Goal: Use online tool/utility: Utilize a website feature to perform a specific function

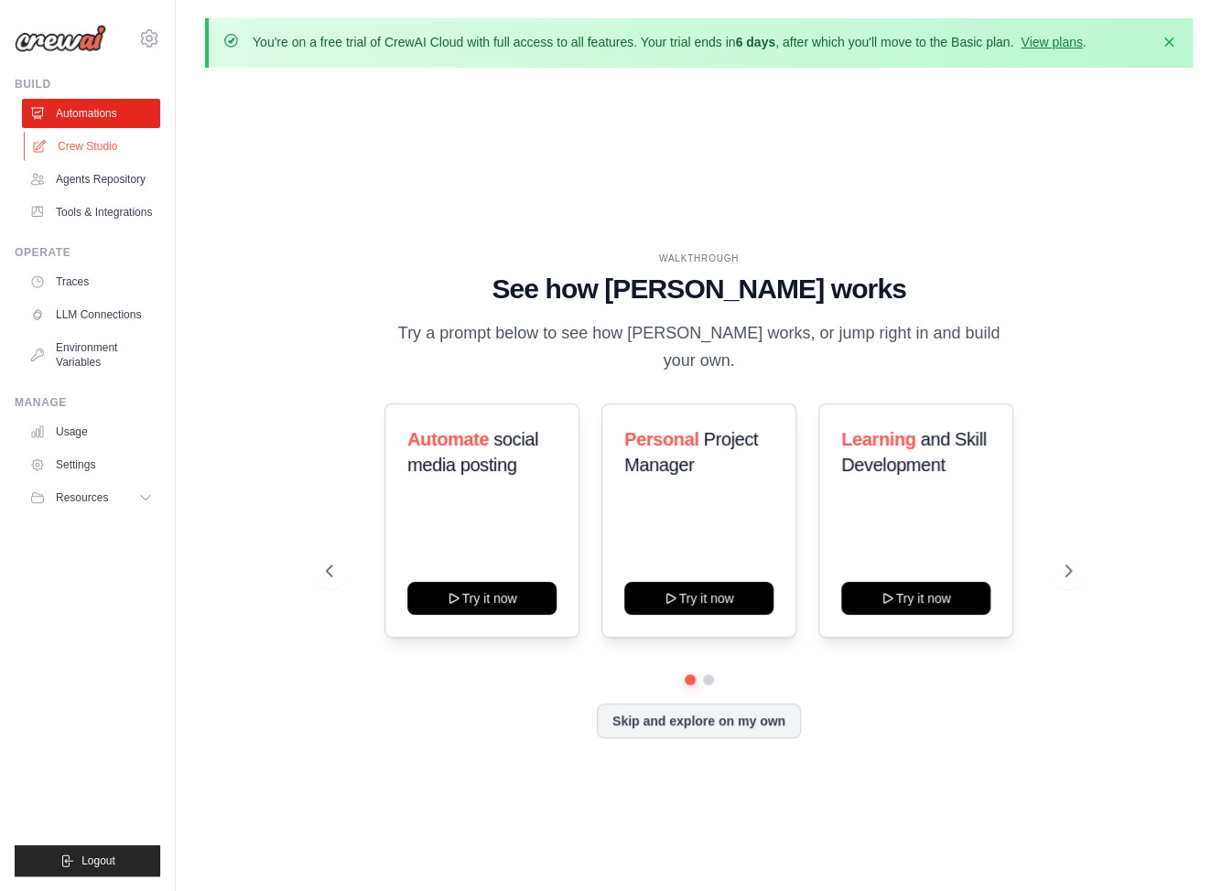
click at [96, 148] on link "Crew Studio" at bounding box center [93, 146] width 138 height 29
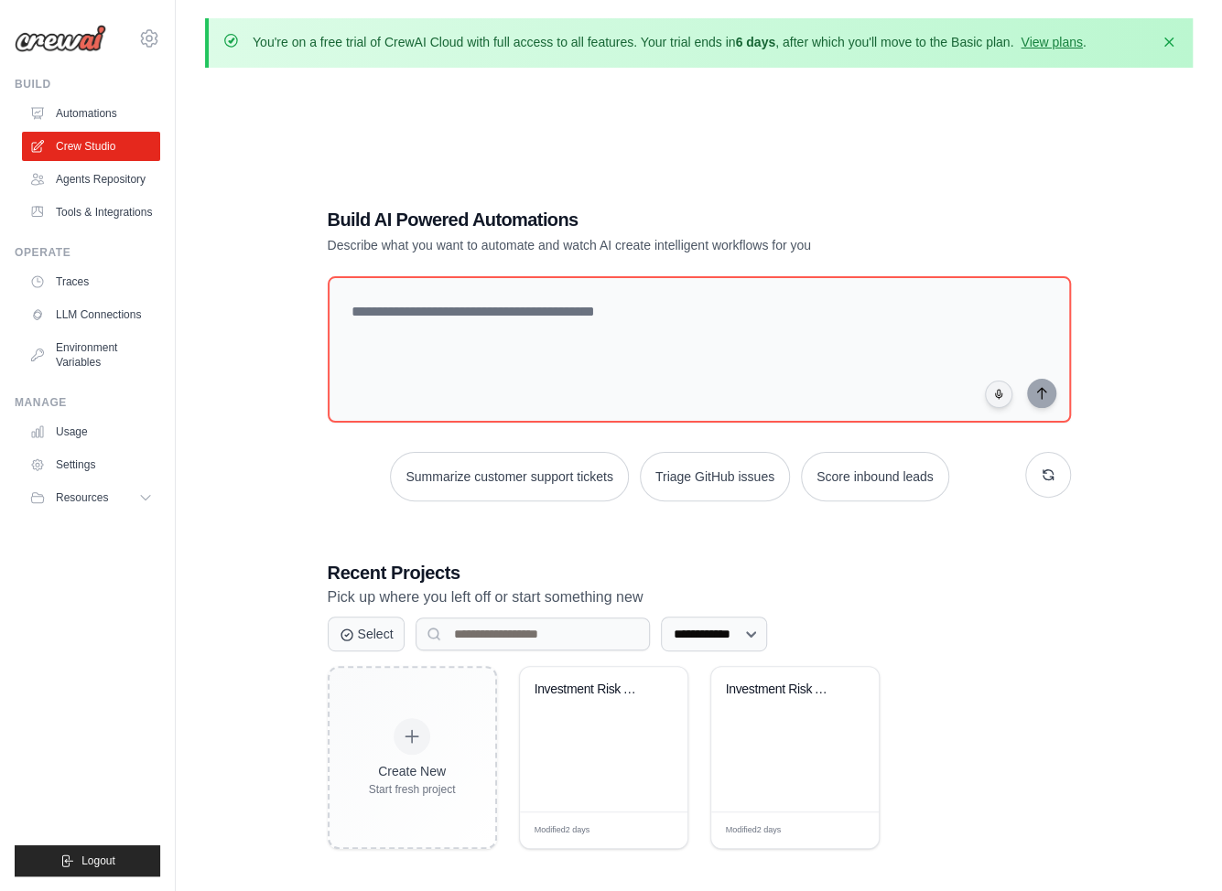
drag, startPoint x: 1076, startPoint y: 1, endPoint x: 783, endPoint y: 147, distance: 327.4
click at [783, 147] on div "**********" at bounding box center [699, 527] width 988 height 891
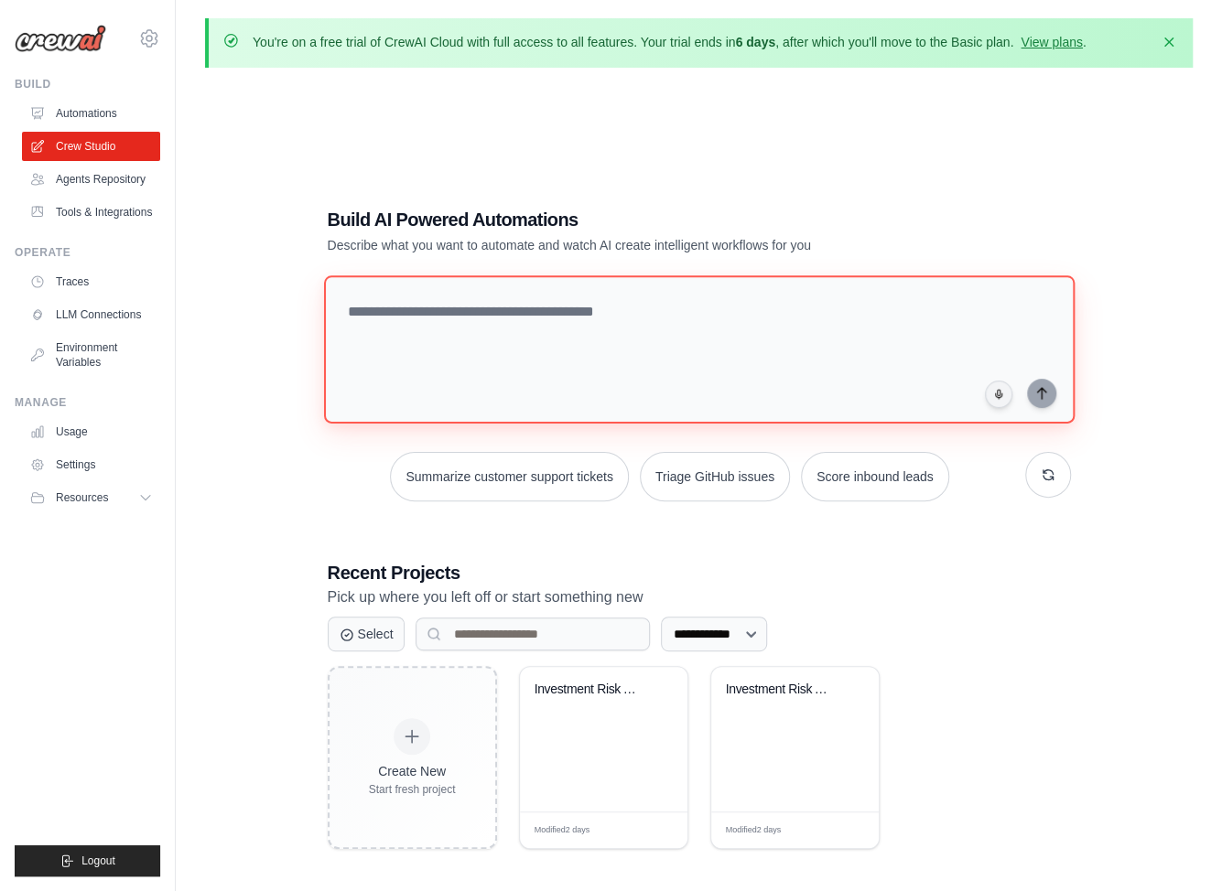
click at [610, 332] on textarea at bounding box center [698, 349] width 750 height 148
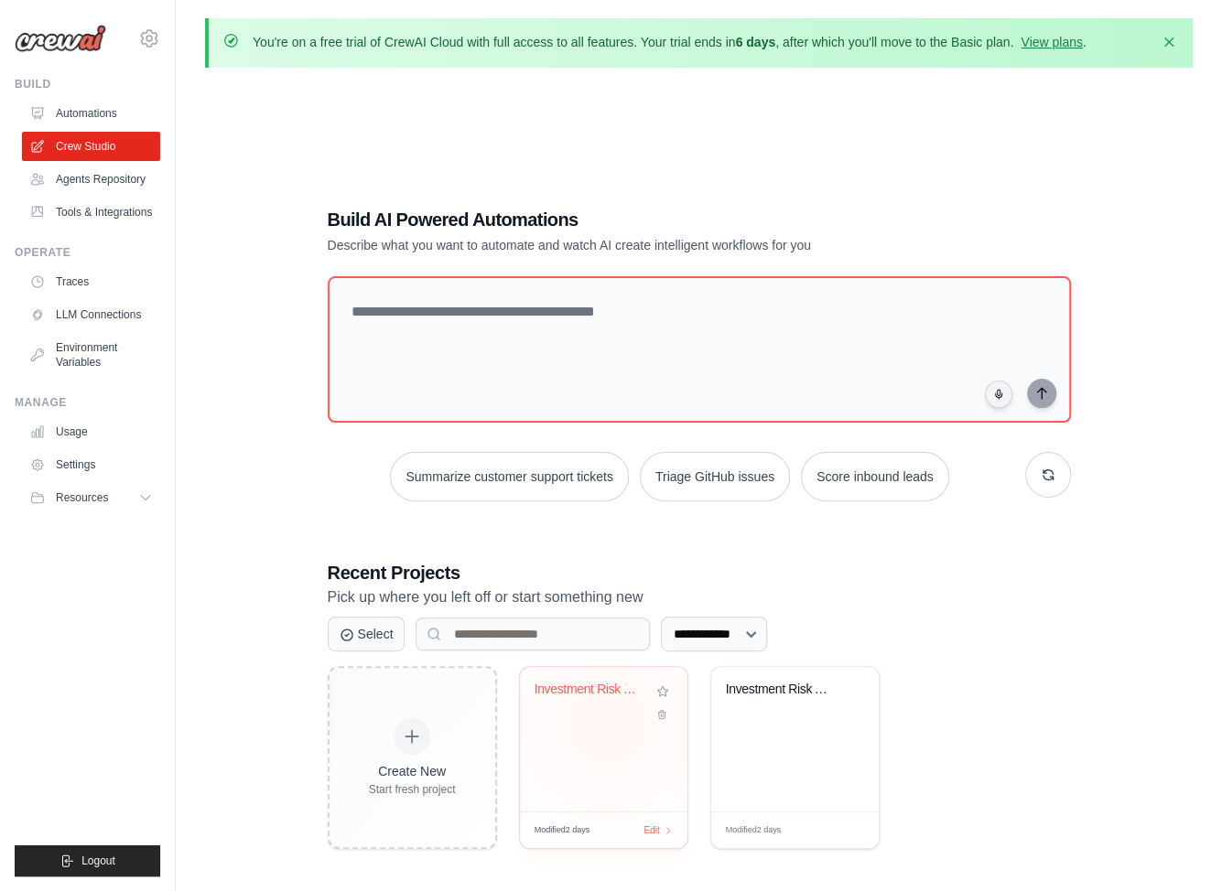
click at [607, 718] on div "Investment Risk Analysis Crew" at bounding box center [603, 739] width 167 height 145
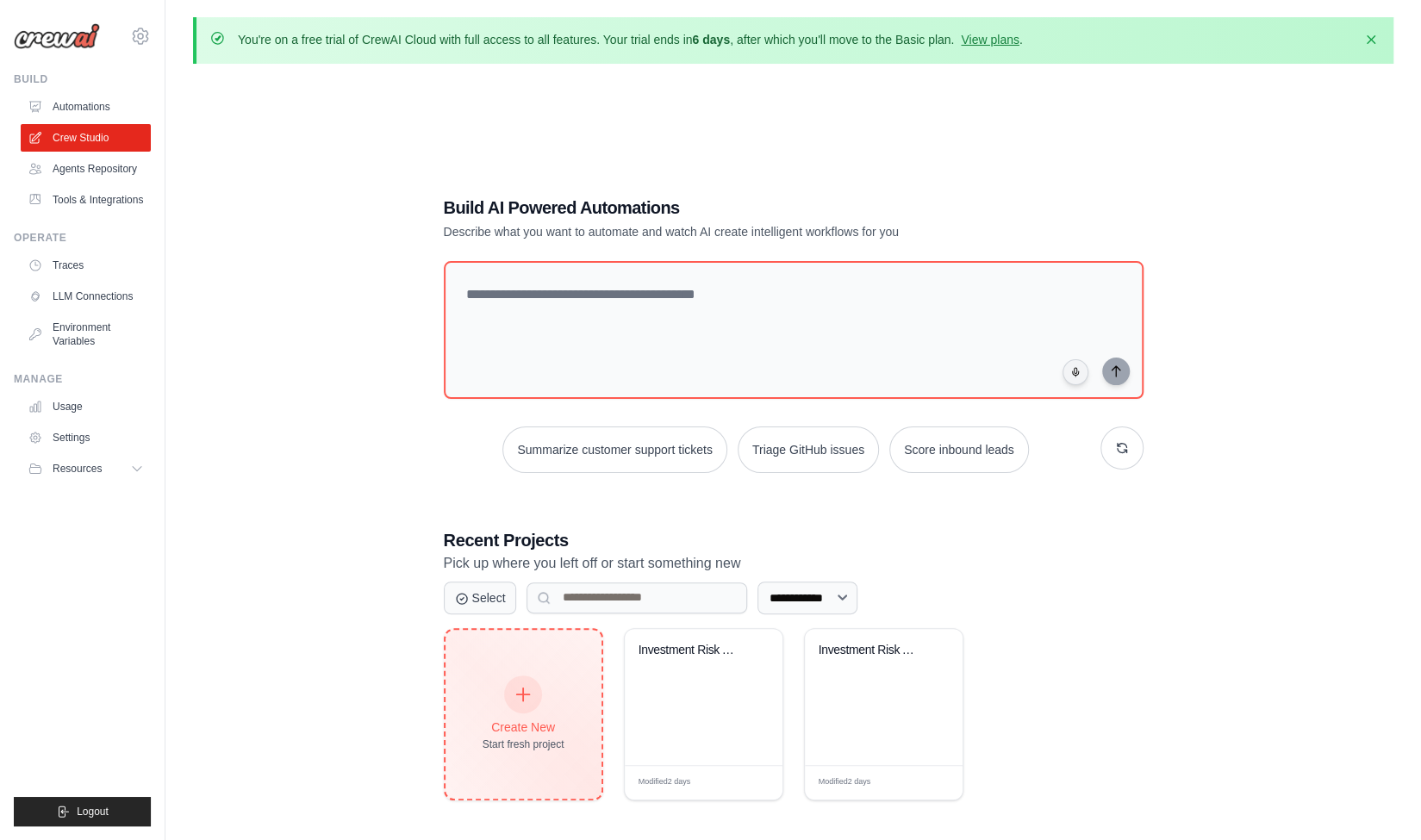
click at [552, 655] on div "Create New Start fresh project" at bounding box center [524, 714] width 156 height 169
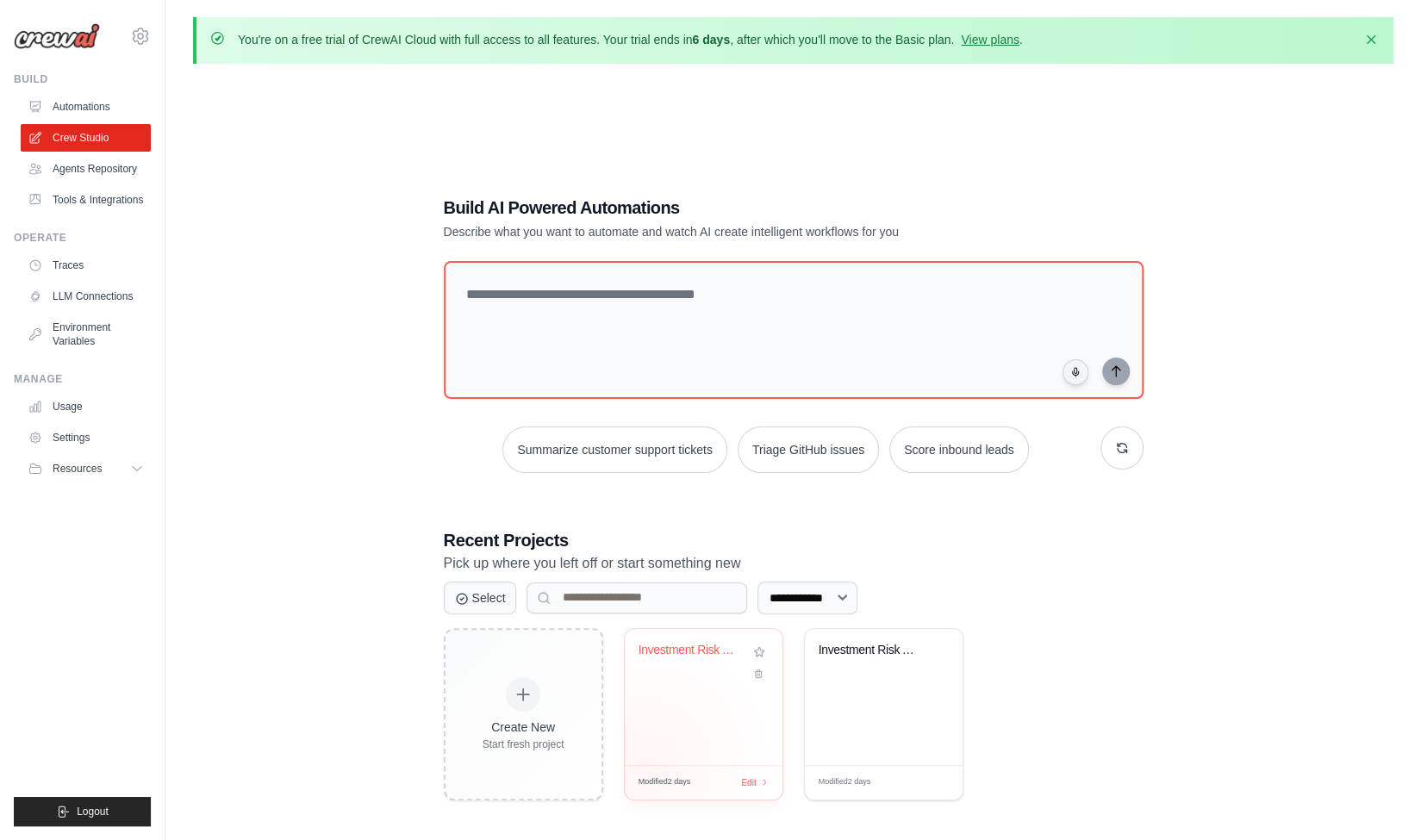
click at [645, 761] on div "Investment Risk Analysis Crew Modified 2 days Edit" at bounding box center [703, 714] width 159 height 172
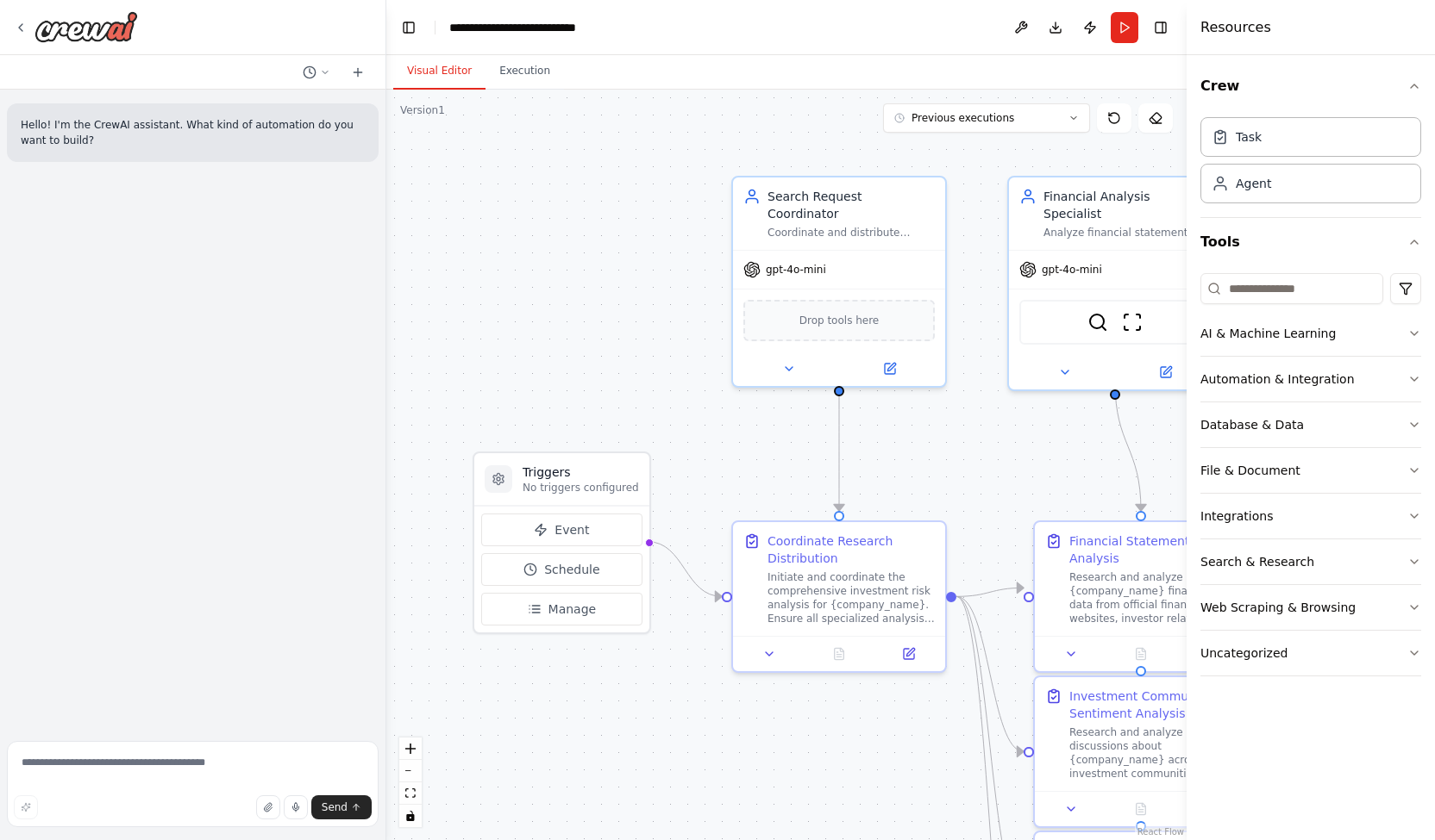
click at [664, 223] on div ".deletable-edge-delete-btn { width: 20px; height: 20px; border: 0px solid #ffff…" at bounding box center [786, 464] width 800 height 751
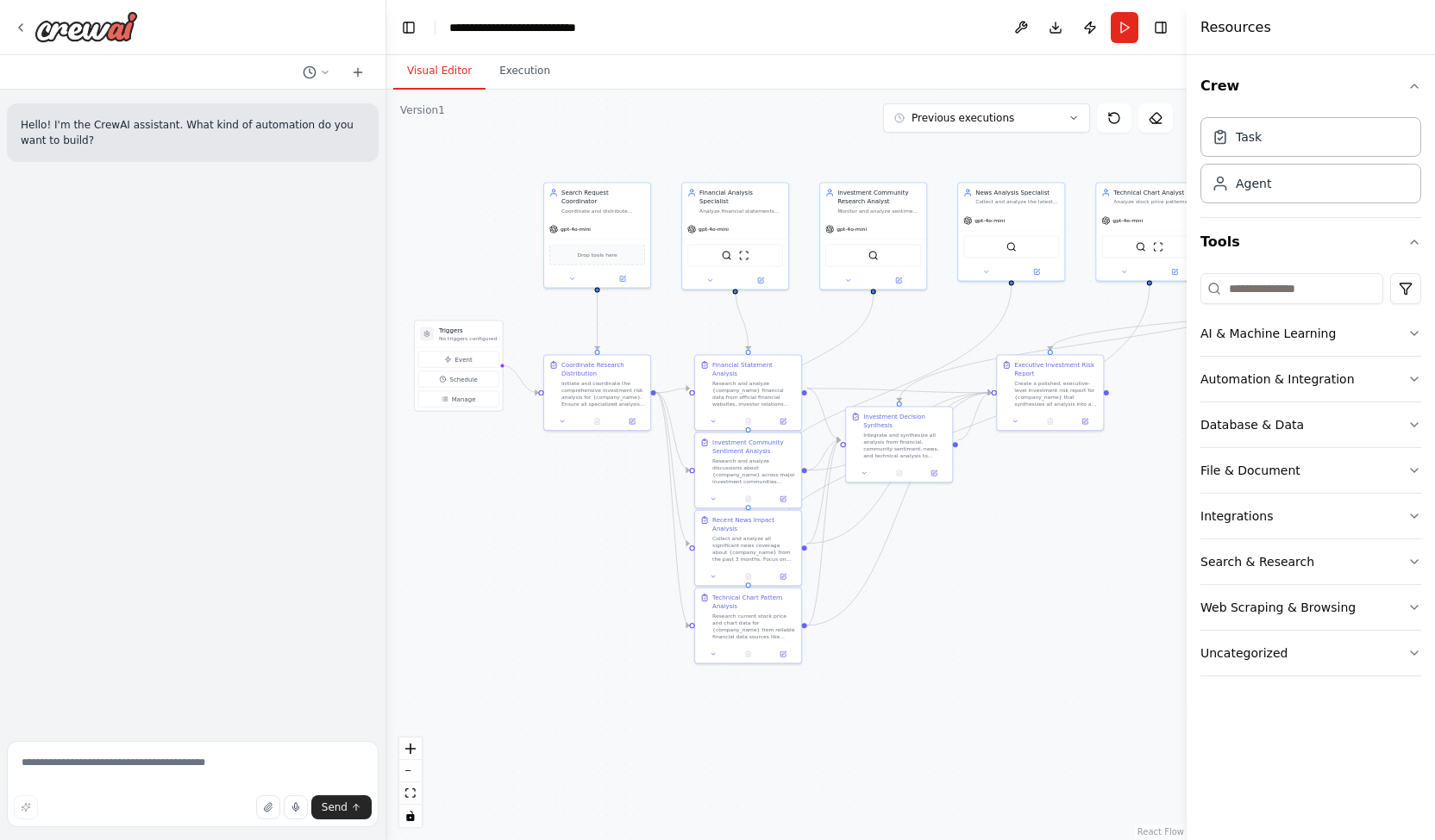
drag, startPoint x: 645, startPoint y: 227, endPoint x: 498, endPoint y: 209, distance: 148.1
click at [498, 209] on div ".deletable-edge-delete-btn { width: 20px; height: 20px; border: 0px solid #ffff…" at bounding box center [786, 464] width 800 height 751
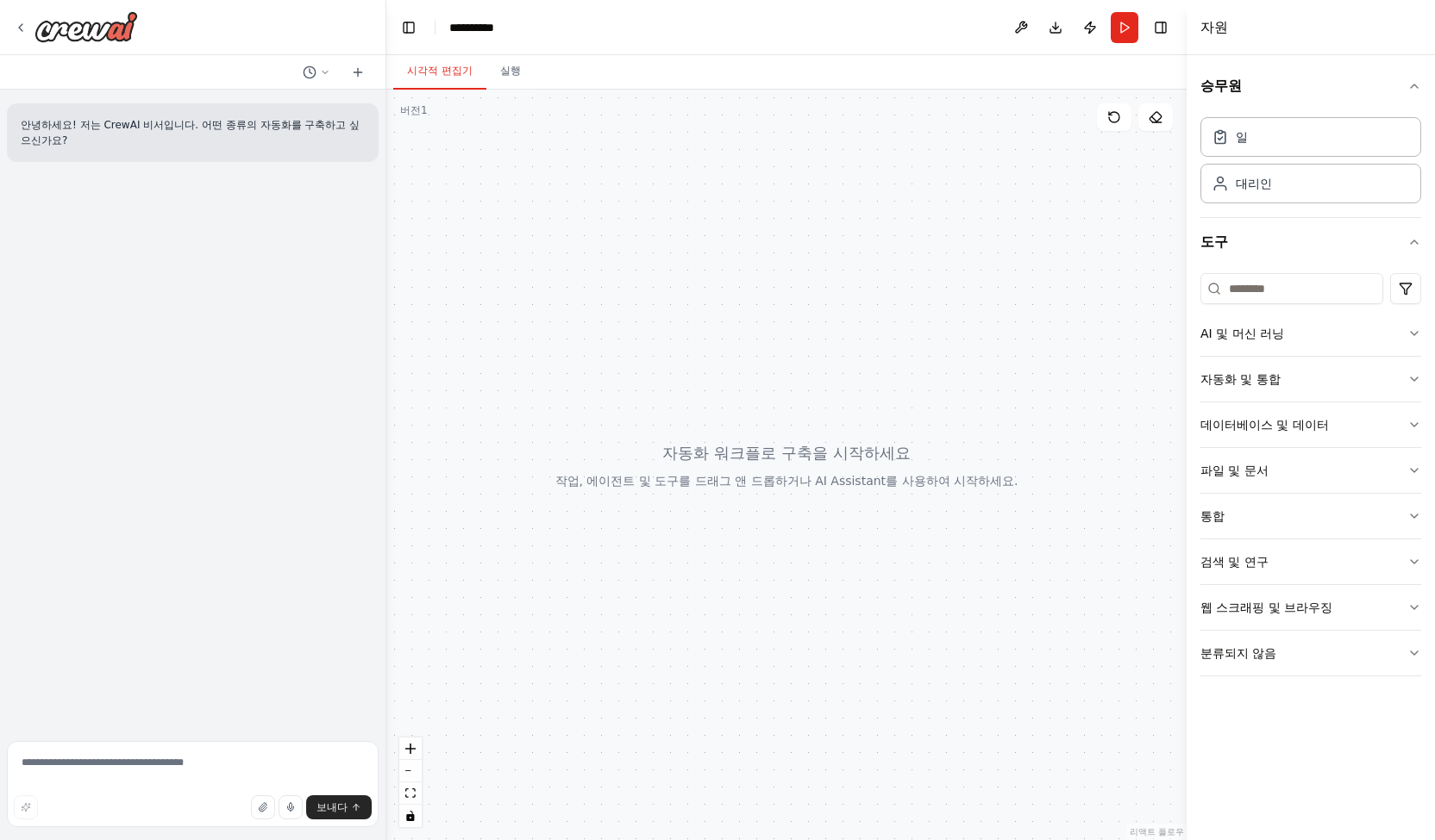
click at [574, 173] on div at bounding box center [786, 464] width 800 height 751
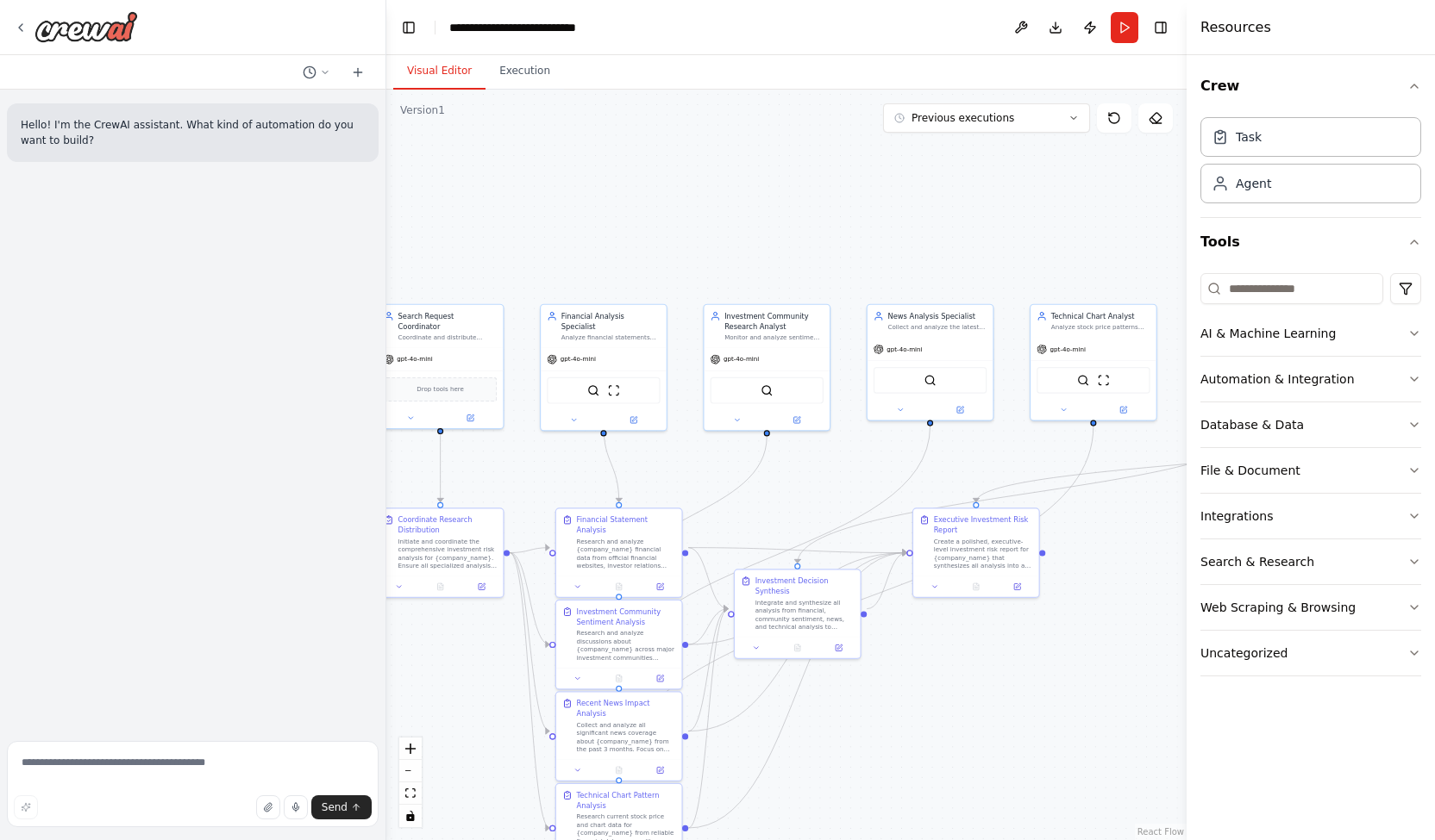
drag, startPoint x: 1007, startPoint y: 290, endPoint x: 559, endPoint y: 254, distance: 449.4
click at [559, 254] on div ".deletable-edge-delete-btn { width: 20px; height: 20px; border: 0px solid #ffff…" at bounding box center [786, 464] width 800 height 751
click at [46, 762] on textarea at bounding box center [192, 784] width 371 height 87
click at [692, 215] on div ".deletable-edge-delete-btn { width: 20px; height: 20px; border: 0px solid #ffff…" at bounding box center [786, 464] width 800 height 751
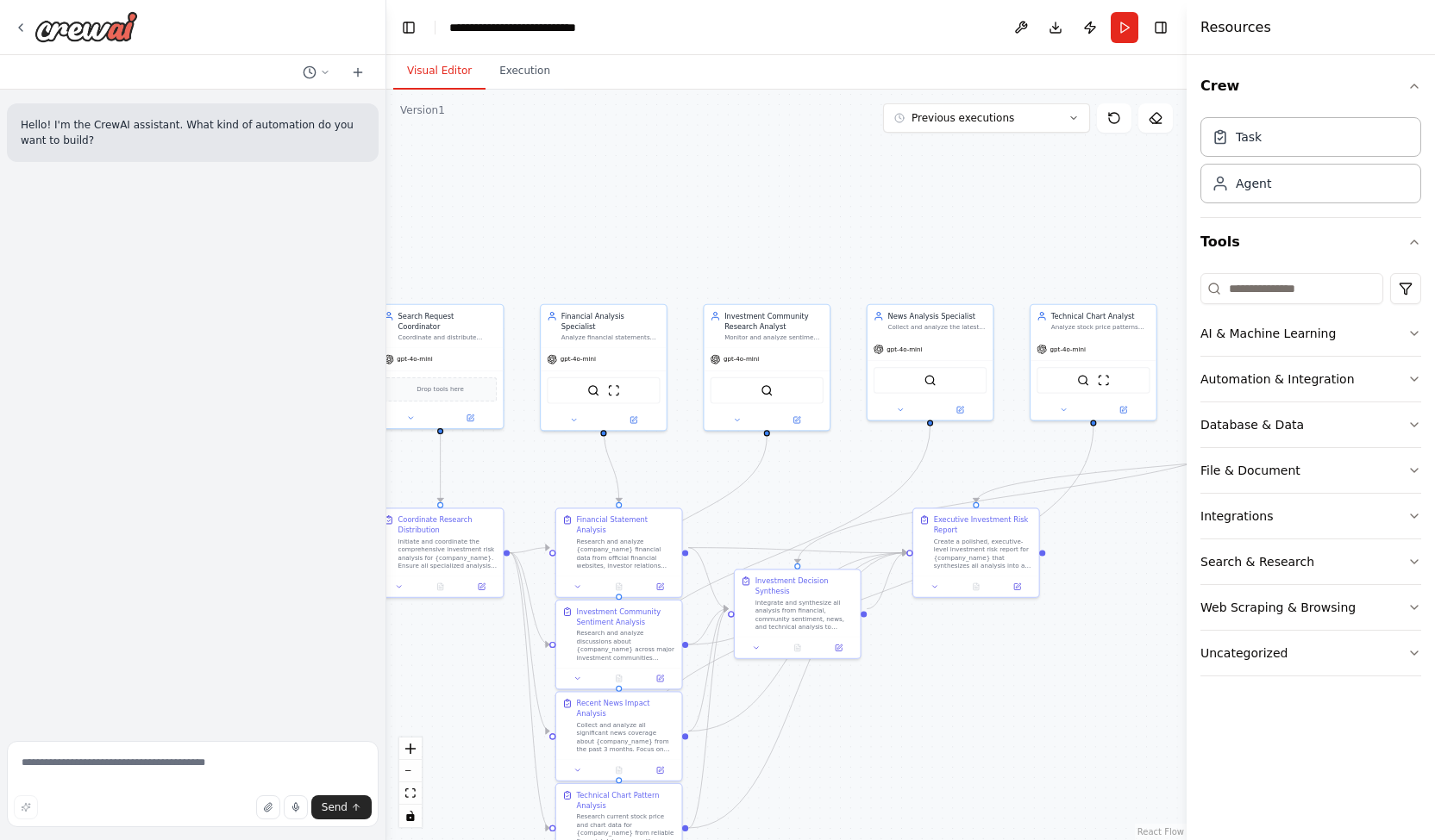
click at [692, 215] on div ".deletable-edge-delete-btn { width: 20px; height: 20px; border: 0px solid #ffff…" at bounding box center [786, 464] width 800 height 751
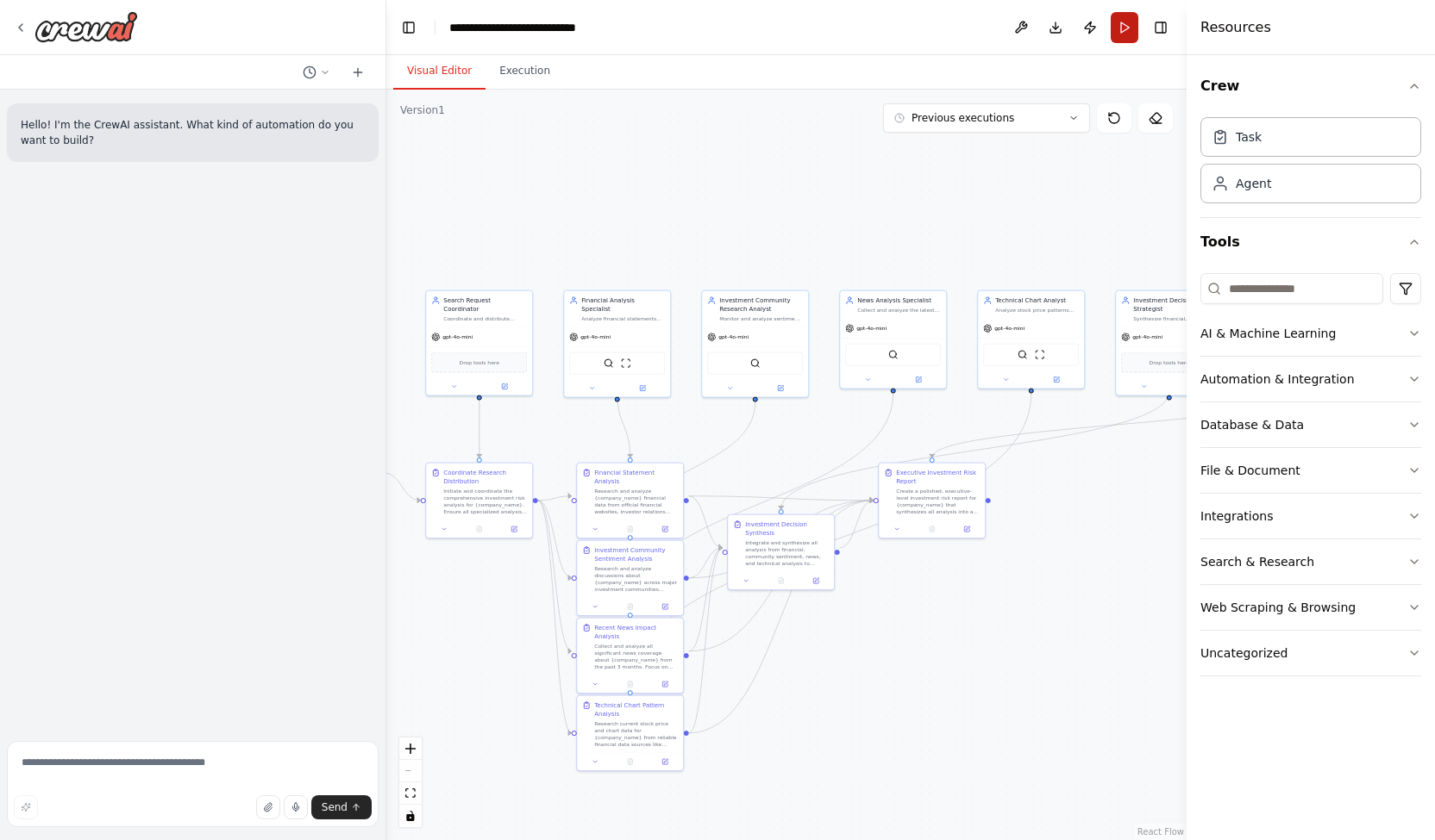
click at [1117, 30] on button "Run" at bounding box center [1124, 27] width 27 height 31
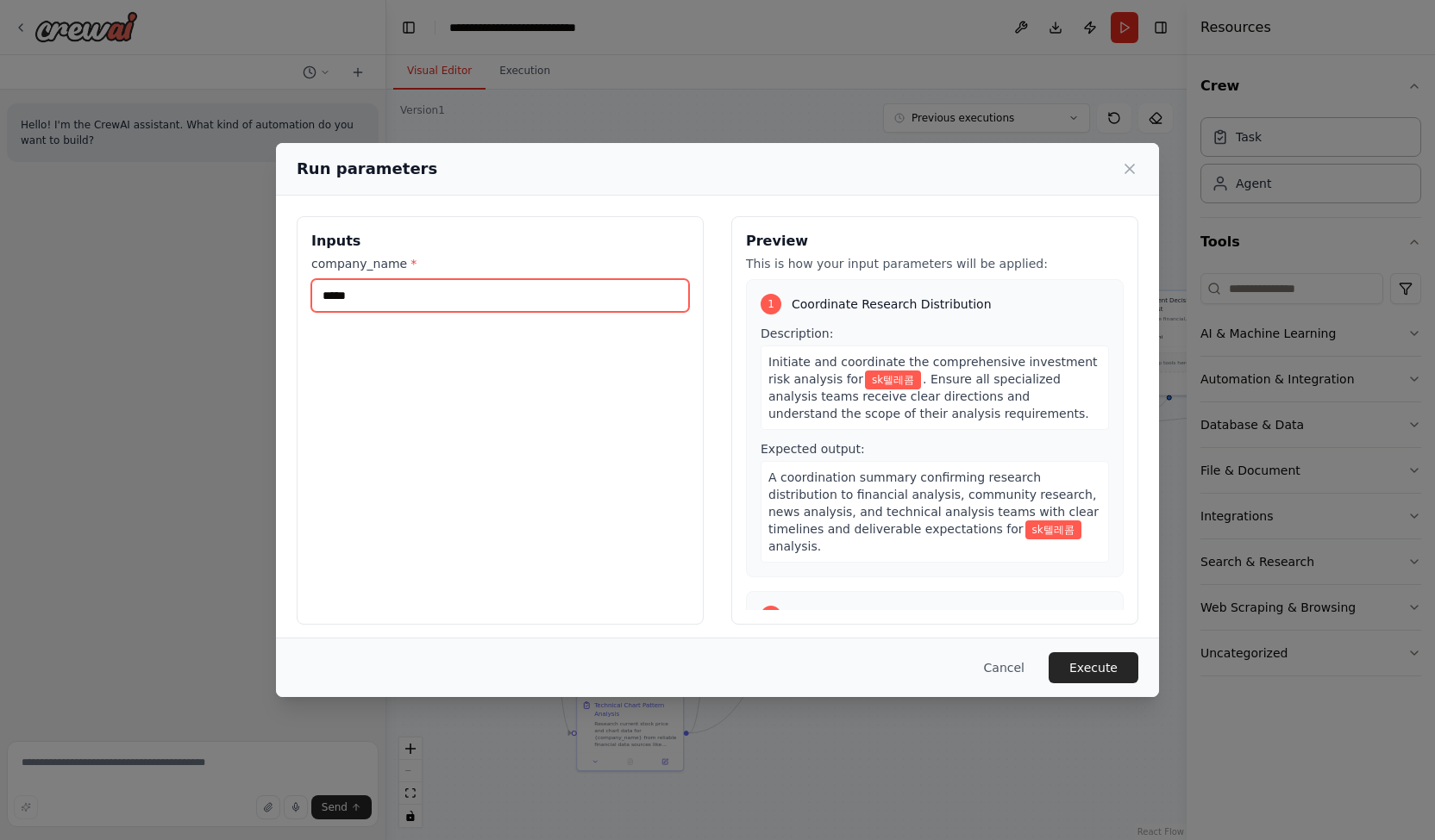
click at [482, 302] on input "*****" at bounding box center [499, 296] width 378 height 33
type input "*"
type input "****"
click at [1119, 676] on button "Execute" at bounding box center [1093, 668] width 90 height 31
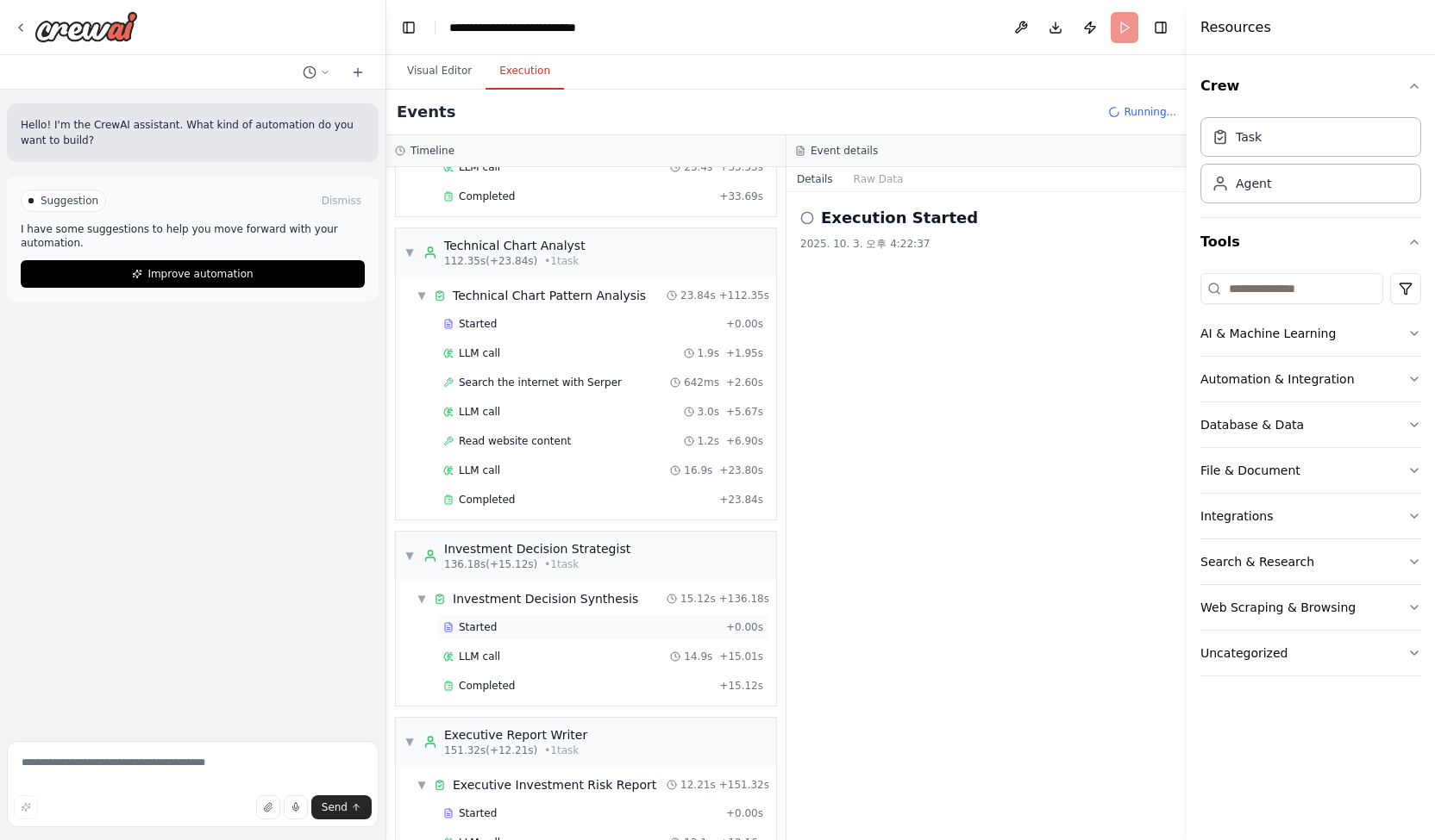
scroll to position [1912, 0]
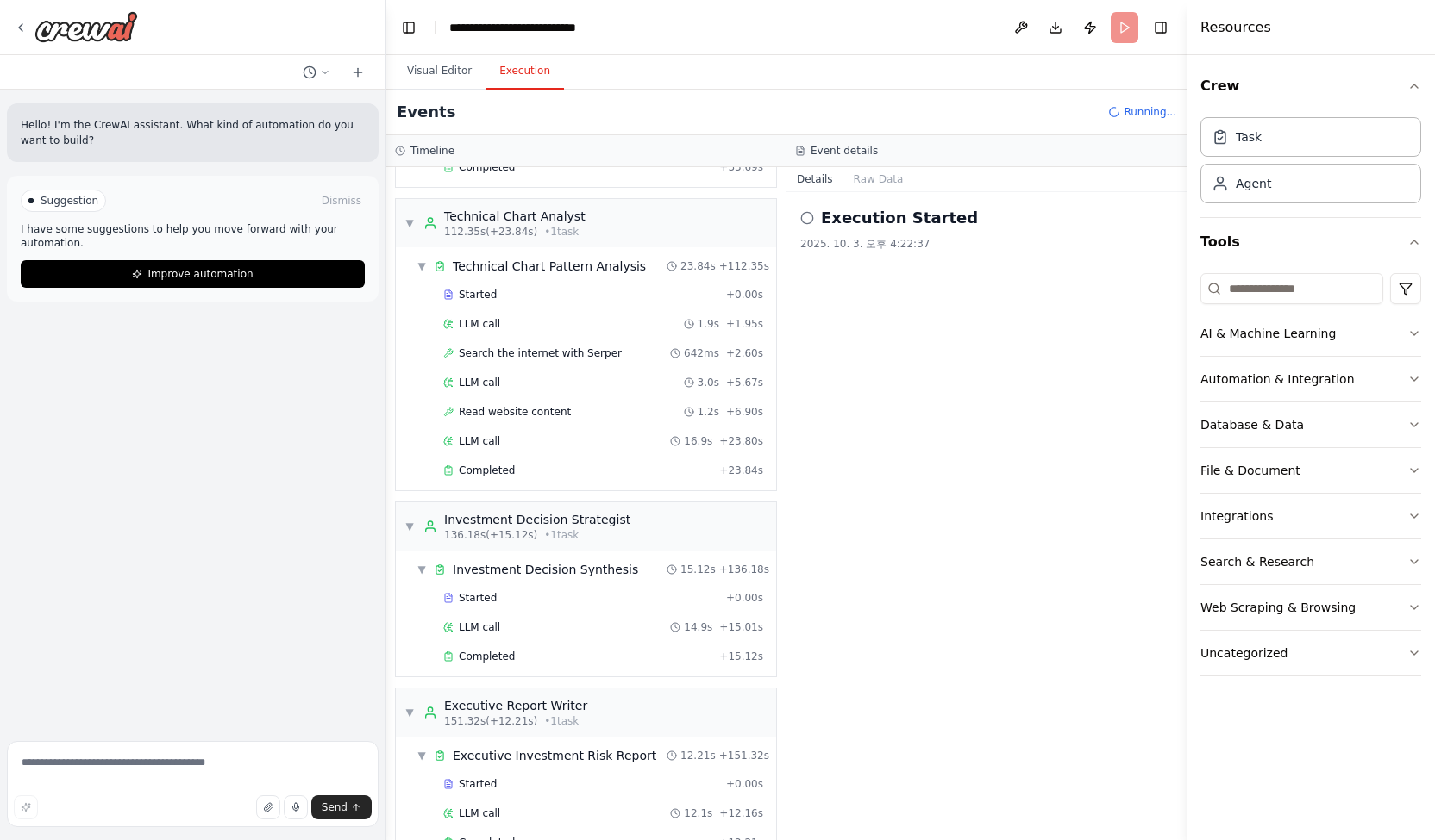
click at [623, 645] on div "▼ Search Request Coordinator 6.82s (+11.72s) • 1 task ▼ Coordinate Research Dis…" at bounding box center [586, 504] width 400 height 673
click at [497, 836] on span "Completed" at bounding box center [486, 843] width 56 height 14
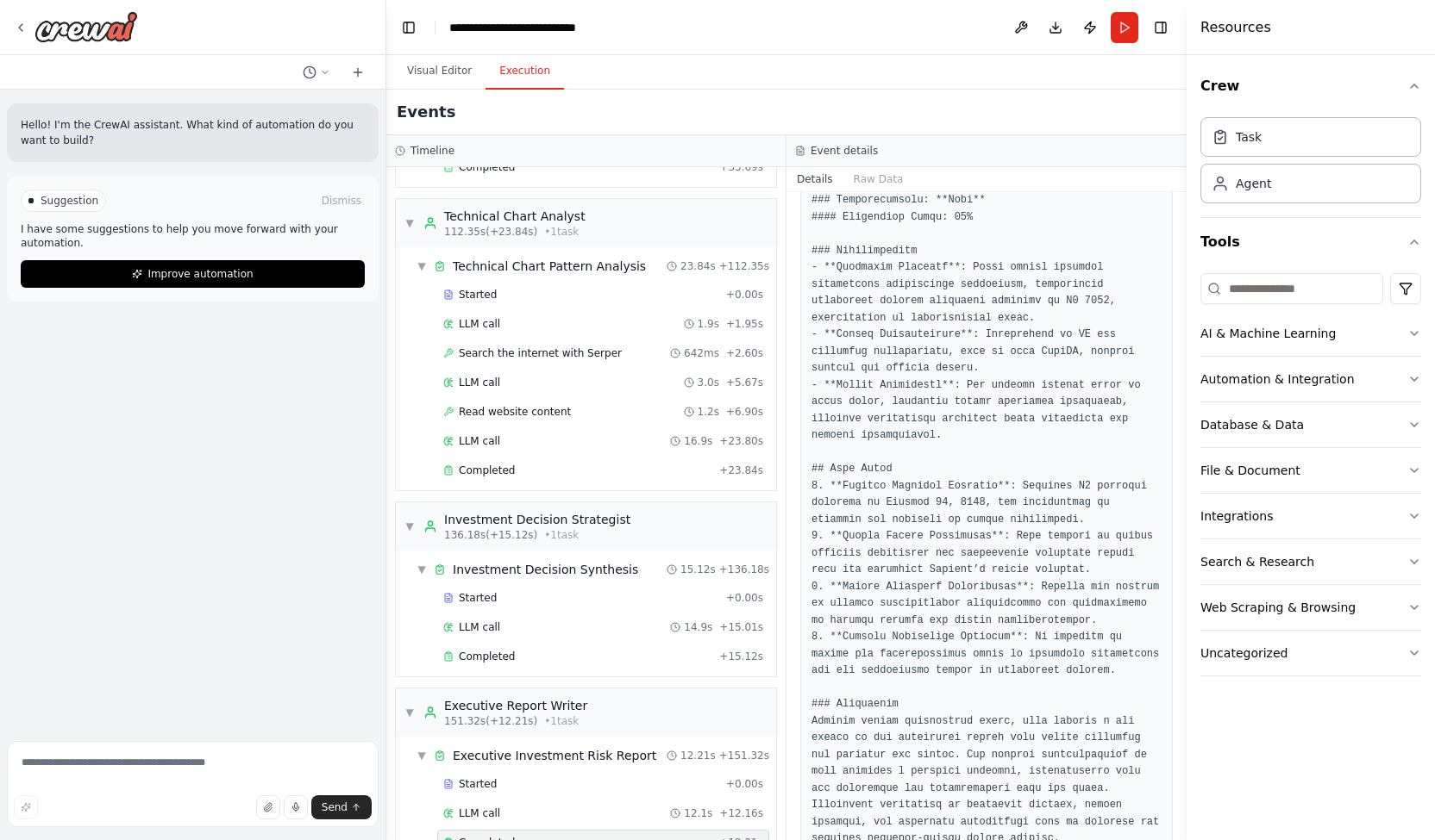
scroll to position [1291, 0]
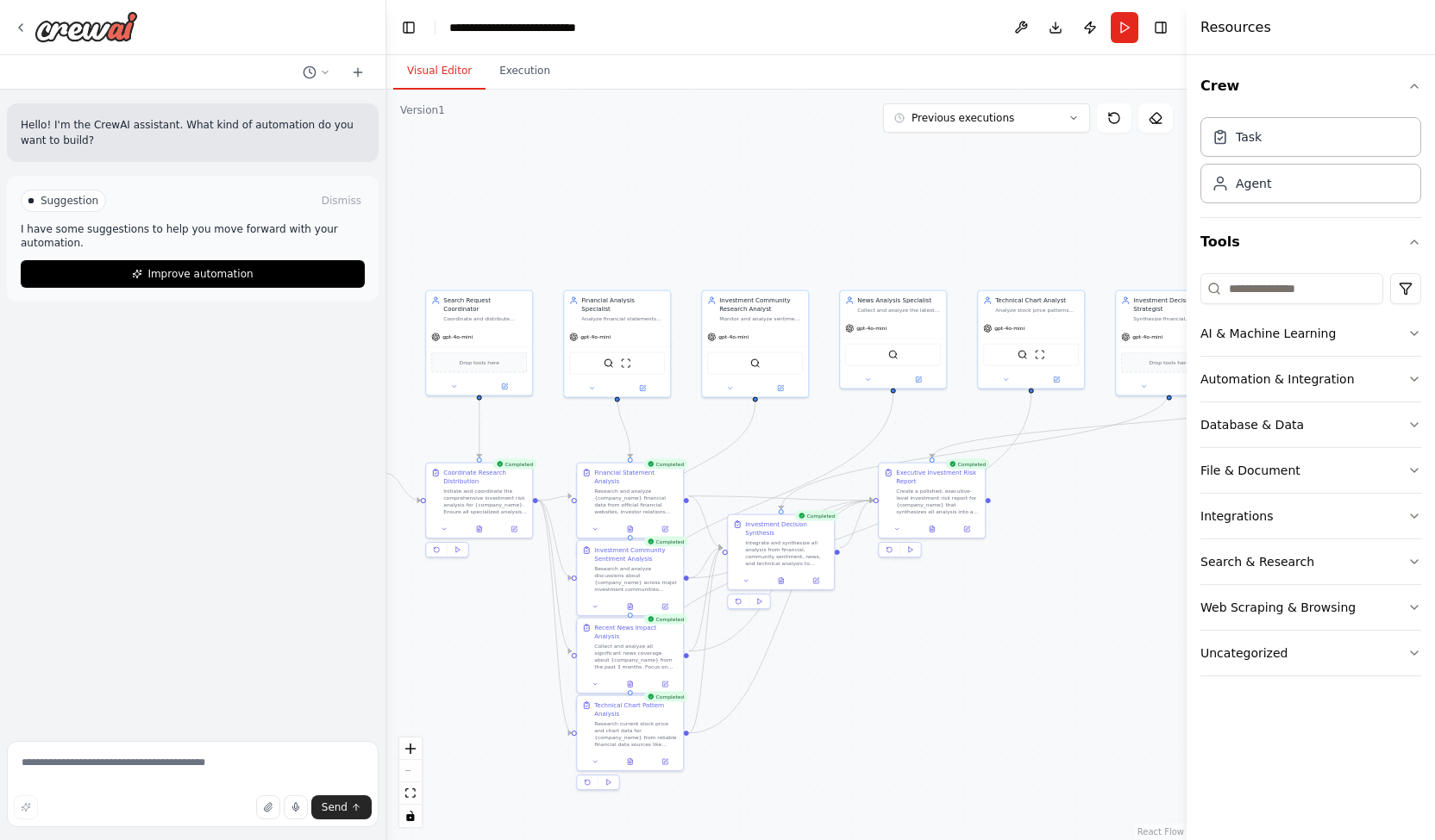
click at [451, 72] on button "Visual Editor" at bounding box center [439, 72] width 92 height 36
drag, startPoint x: 1067, startPoint y: 509, endPoint x: 962, endPoint y: 638, distance: 166.3
click at [962, 638] on div ".deletable-edge-delete-btn { width: 20px; height: 20px; border: 0px solid #ffff…" at bounding box center [786, 464] width 800 height 751
click at [117, 769] on textarea at bounding box center [192, 784] width 371 height 87
type textarea "**********"
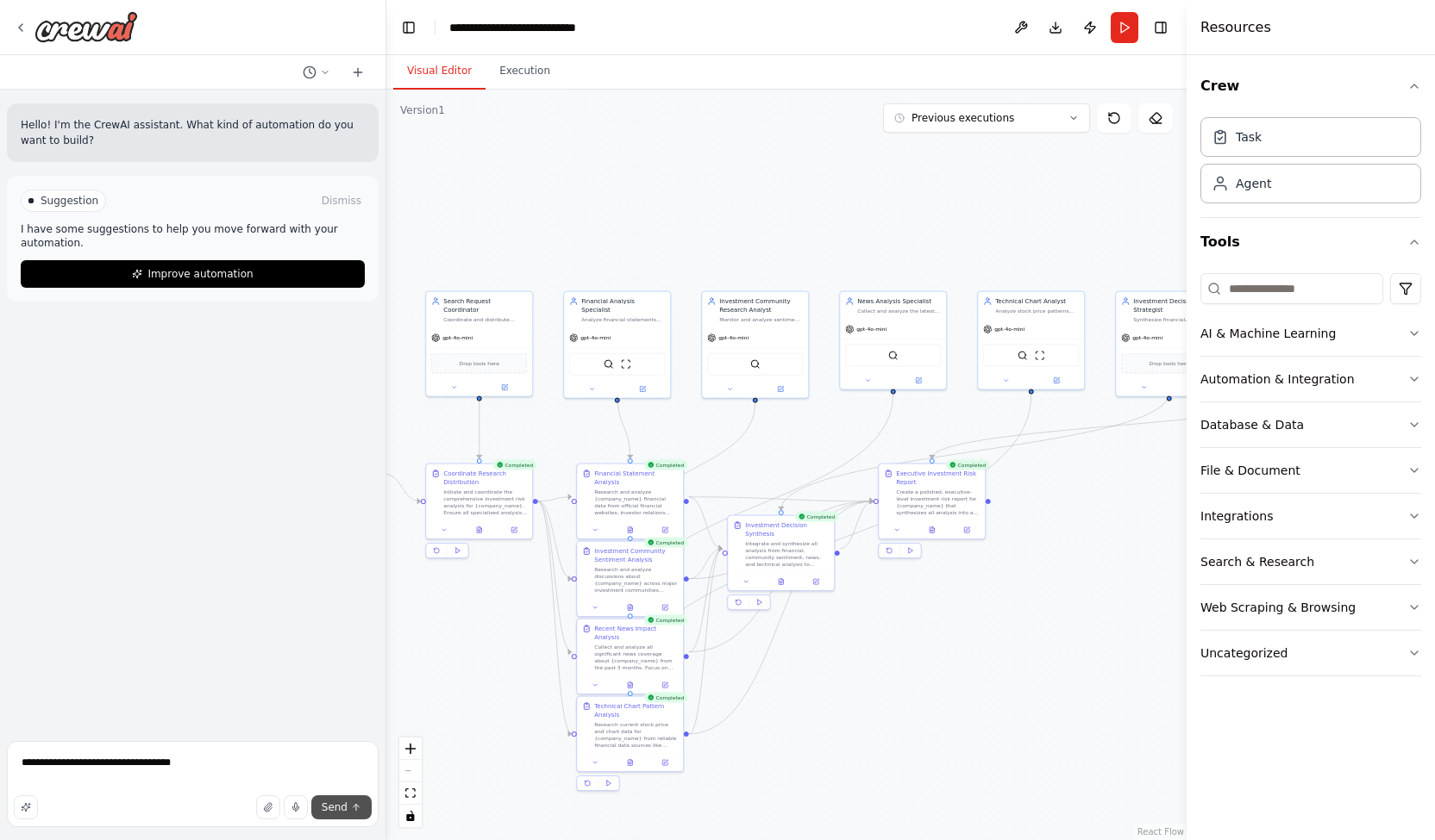
click at [359, 800] on button "Send" at bounding box center [341, 808] width 60 height 24
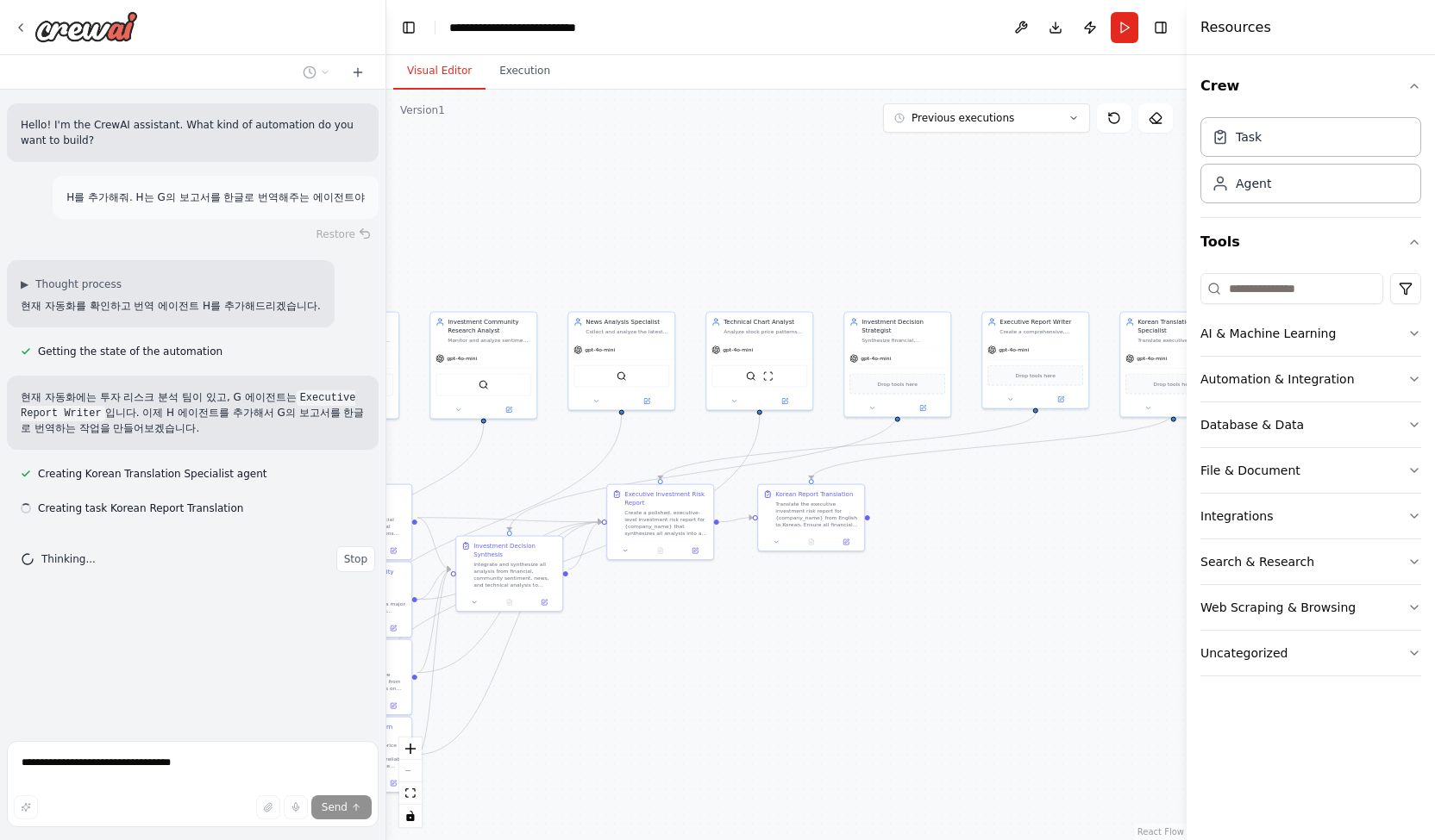
drag, startPoint x: 1042, startPoint y: 673, endPoint x: 707, endPoint y: 664, distance: 335.1
click at [707, 664] on div ".deletable-edge-delete-btn { width: 20px; height: 20px; border: 0px solid #ffff…" at bounding box center [786, 464] width 800 height 751
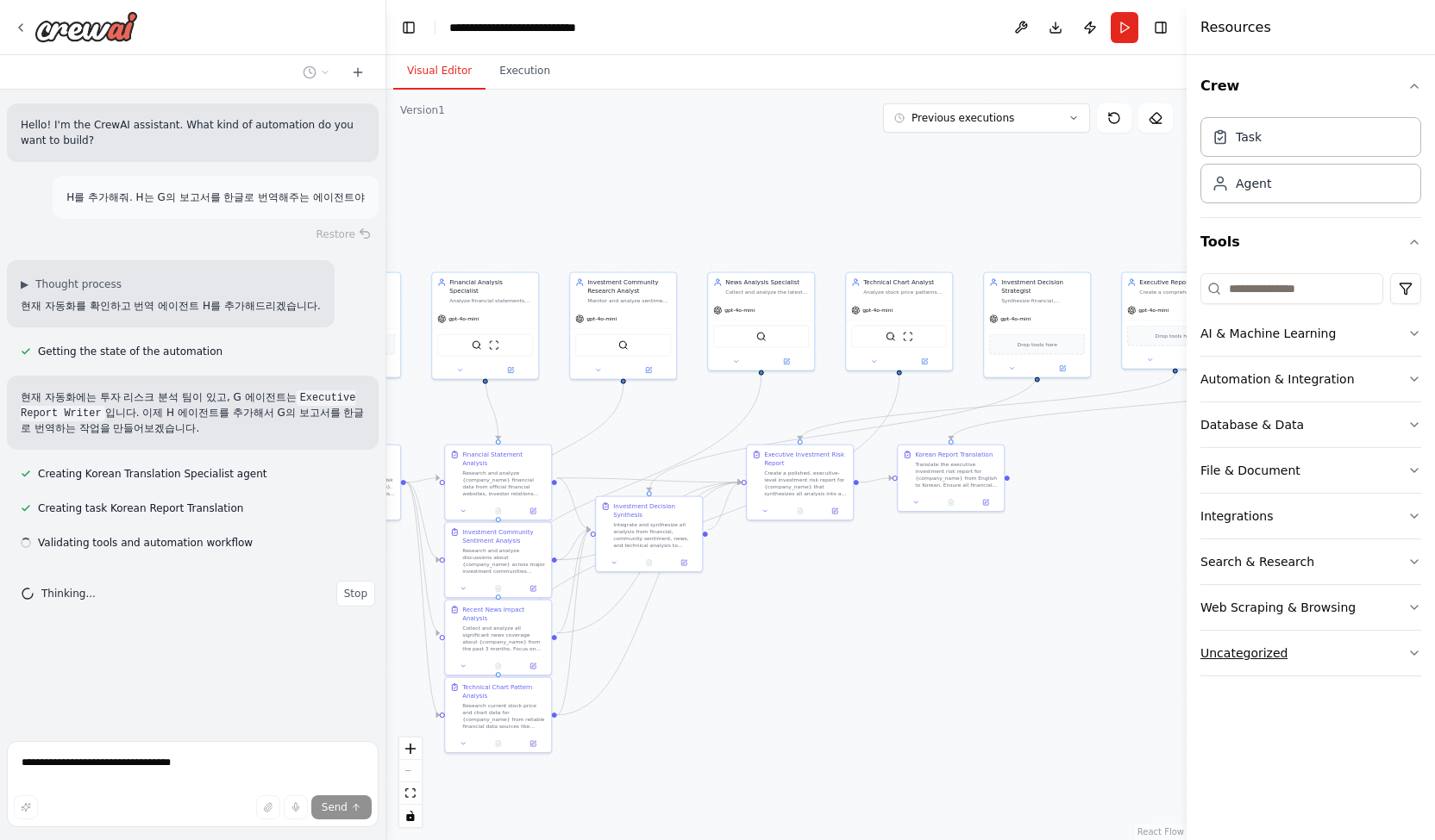
drag, startPoint x: 1040, startPoint y: 657, endPoint x: 1243, endPoint y: 649, distance: 203.2
click at [1243, 649] on div "**********" at bounding box center [717, 420] width 1435 height 840
click at [990, 636] on div ".deletable-edge-delete-btn { width: 20px; height: 20px; border: 0px solid #ffff…" at bounding box center [786, 464] width 800 height 751
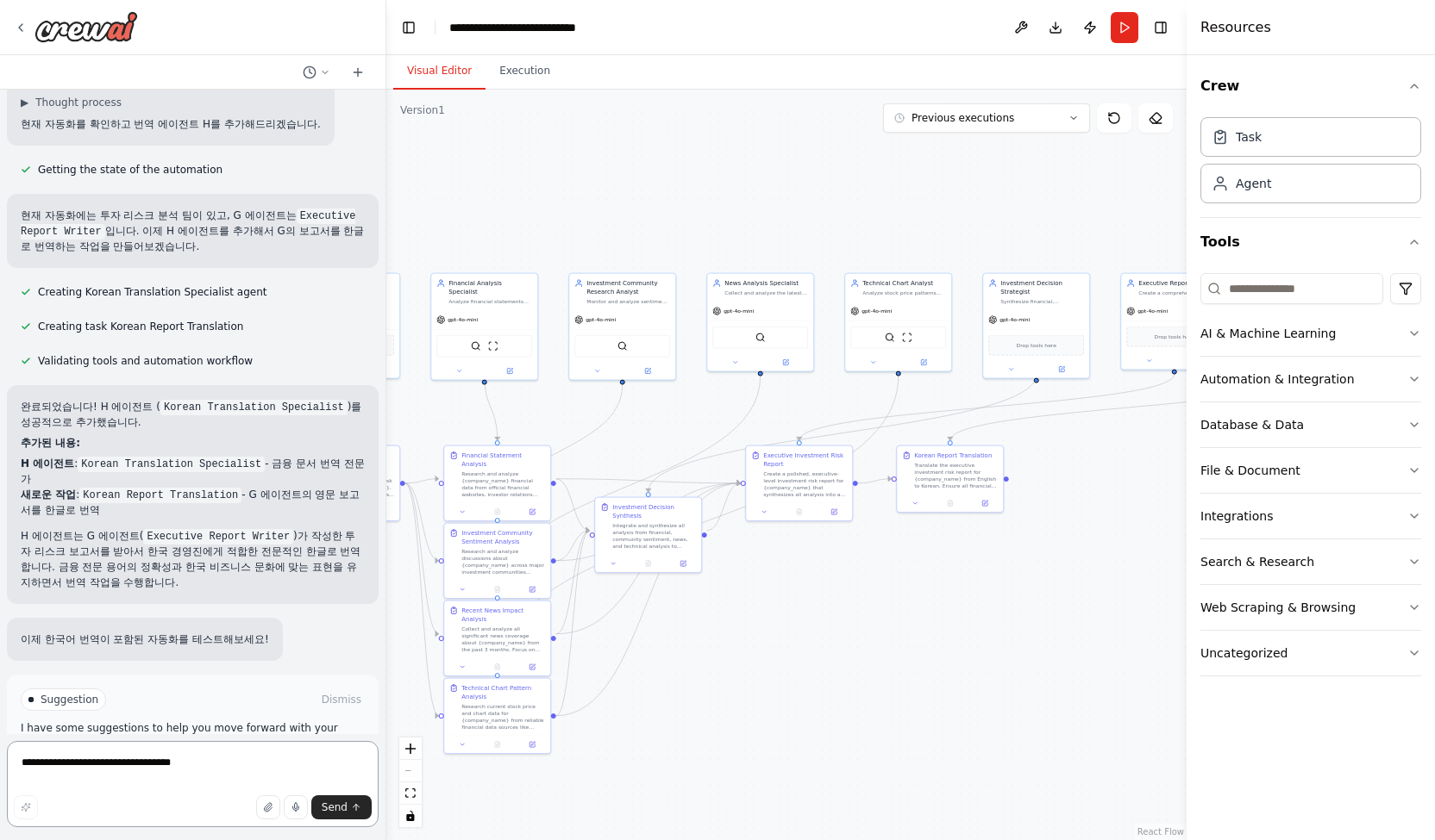
scroll to position [259, 0]
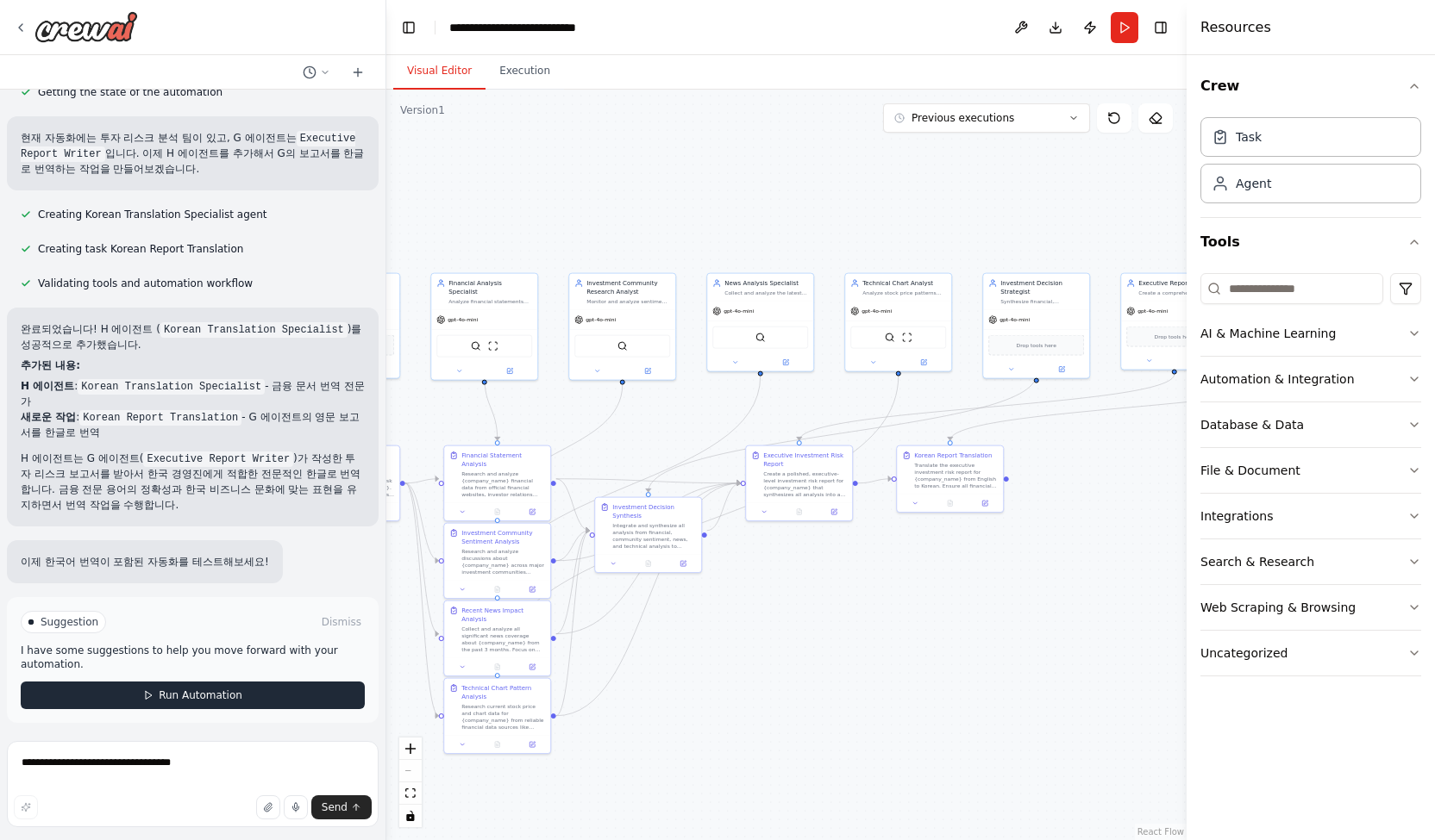
click at [219, 690] on span "Run Automation" at bounding box center [200, 695] width 84 height 14
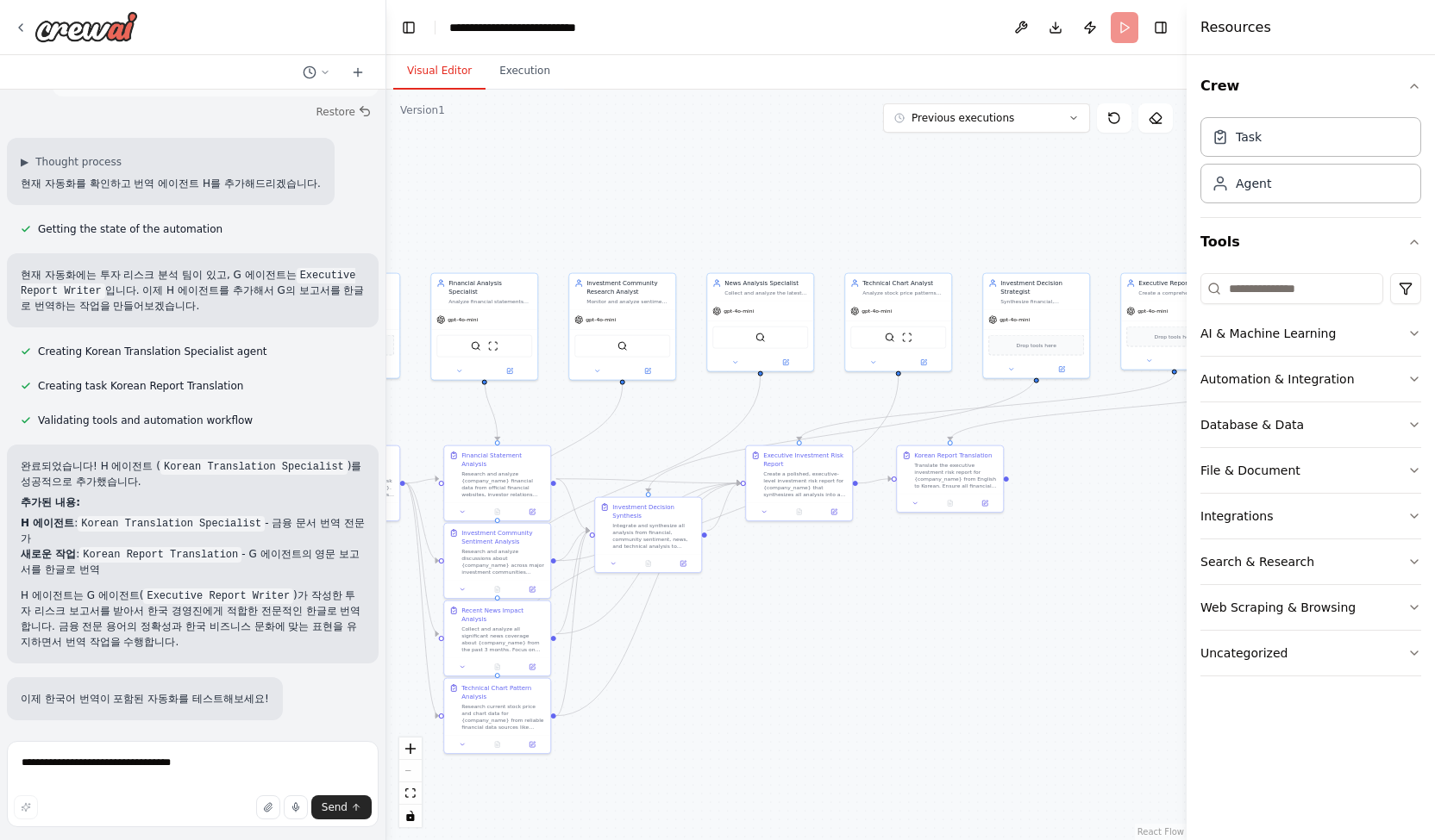
scroll to position [121, 0]
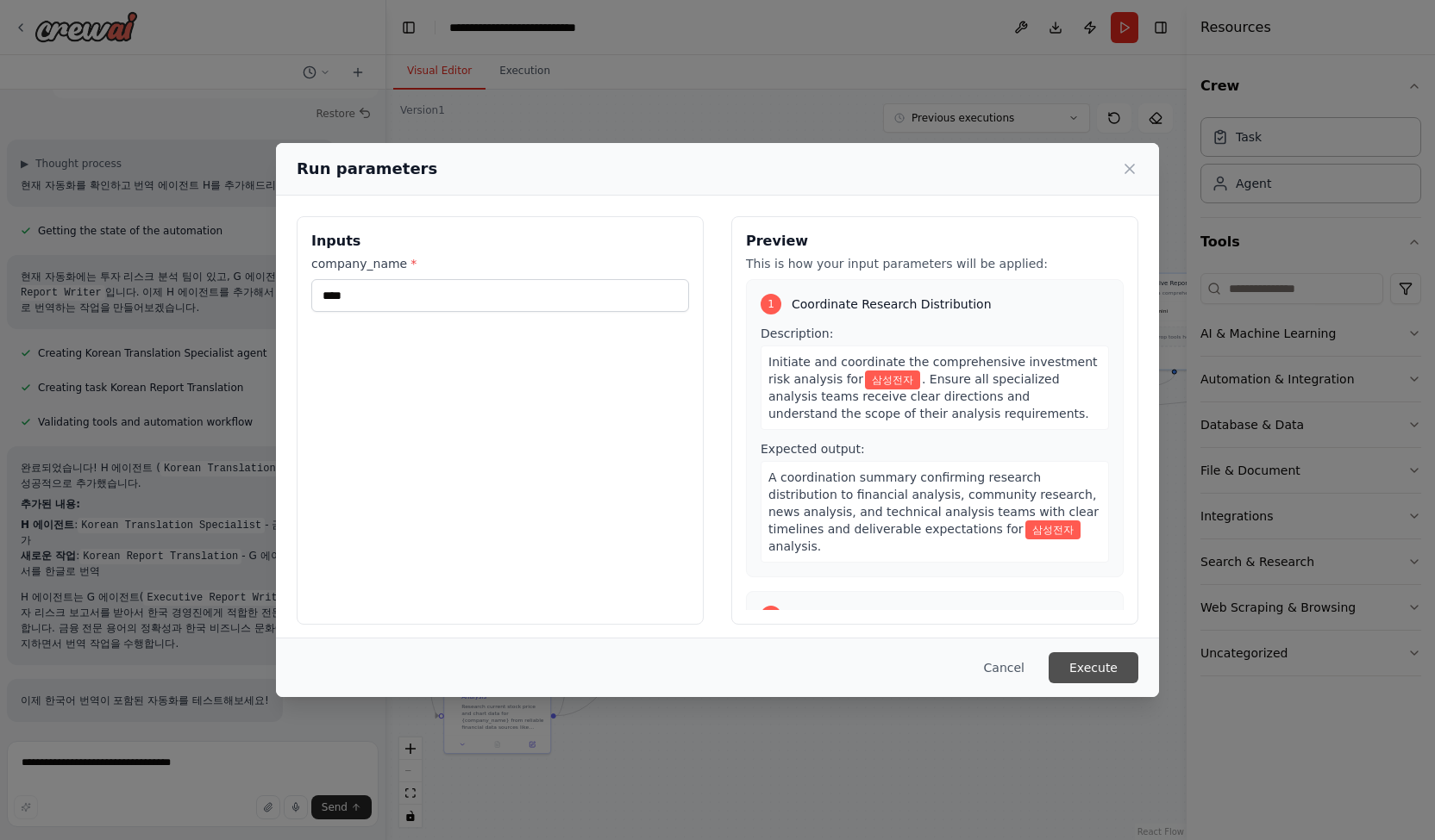
click at [1116, 671] on button "Execute" at bounding box center [1093, 668] width 90 height 31
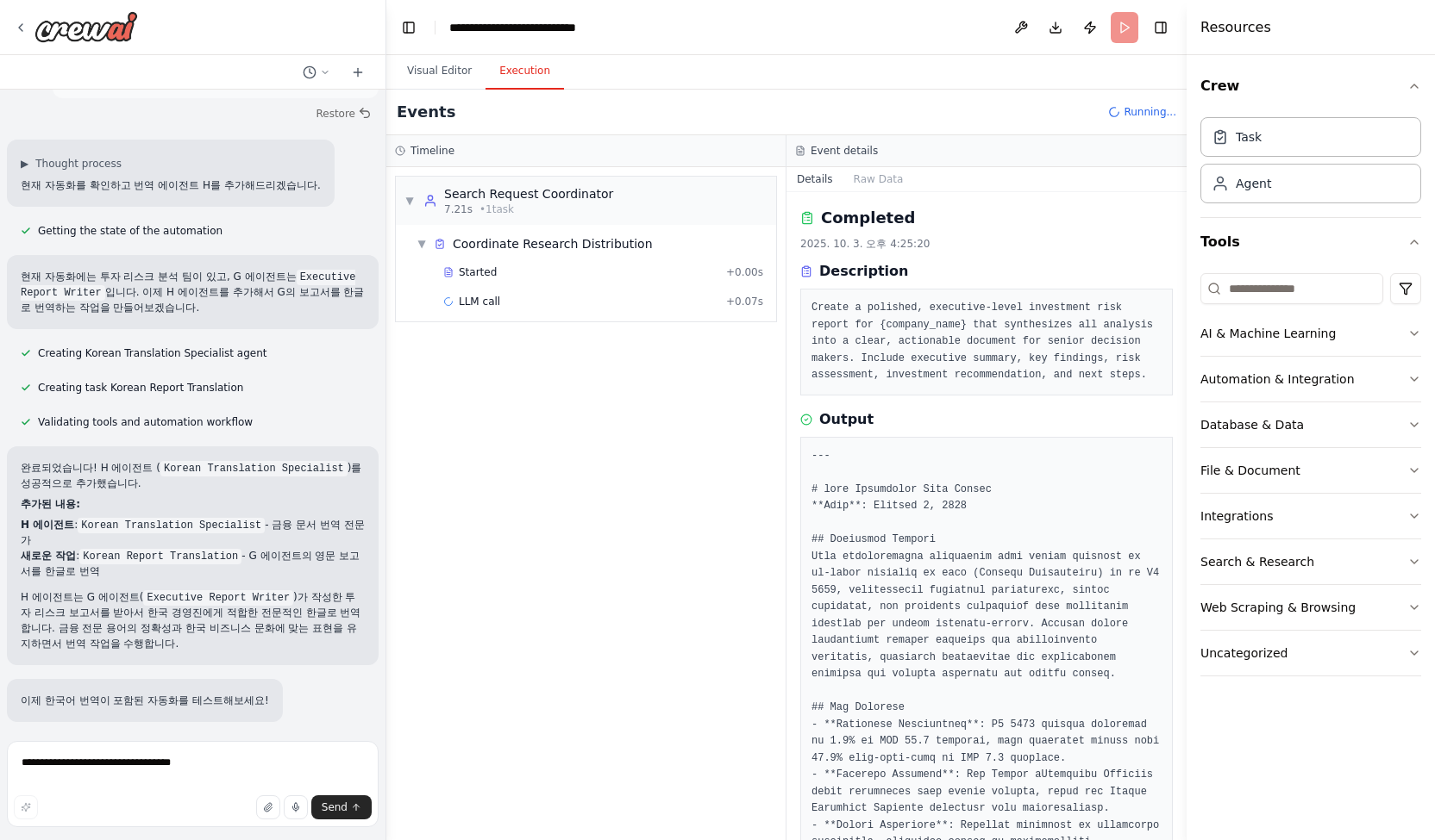
scroll to position [1291, 0]
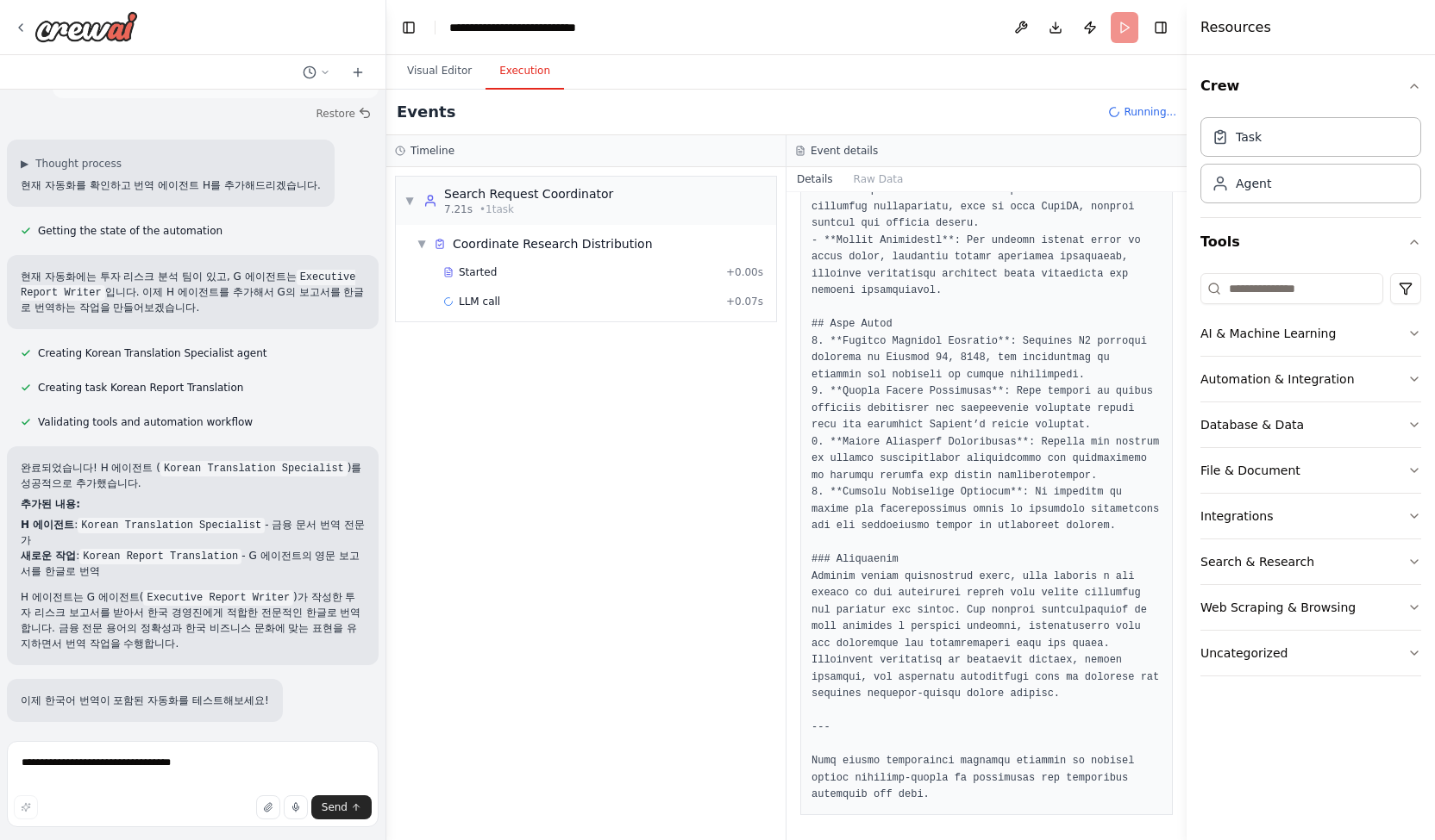
click at [555, 573] on div "▼ Search Request Coordinator 7.21s • 1 task ▼ Coordinate Research Distribution …" at bounding box center [586, 504] width 400 height 673
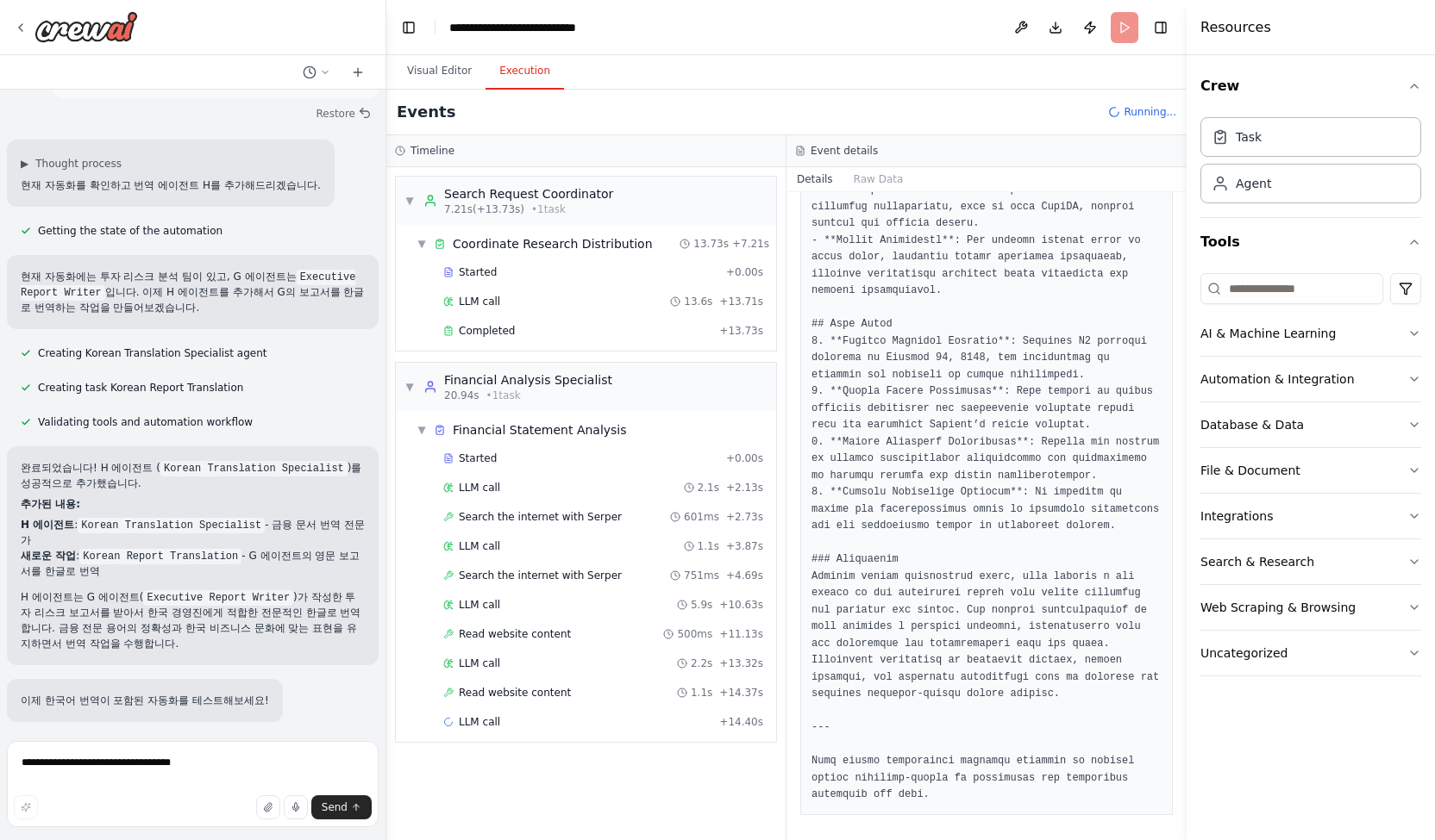
click at [629, 802] on div "▼ Search Request Coordinator 7.21s (+13.73s) • 1 task ▼ Coordinate Research Dis…" at bounding box center [586, 504] width 400 height 673
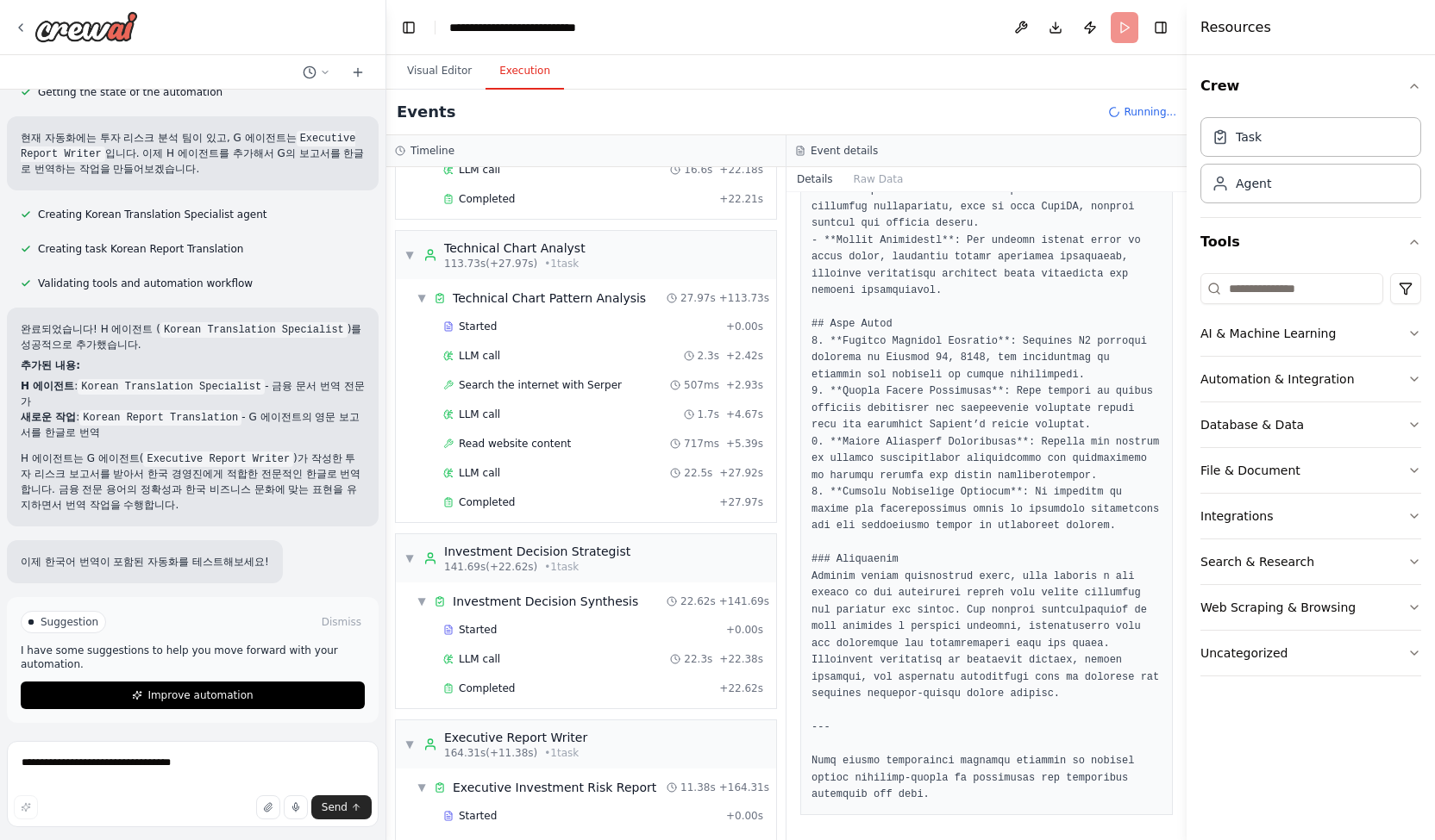
scroll to position [1578, 0]
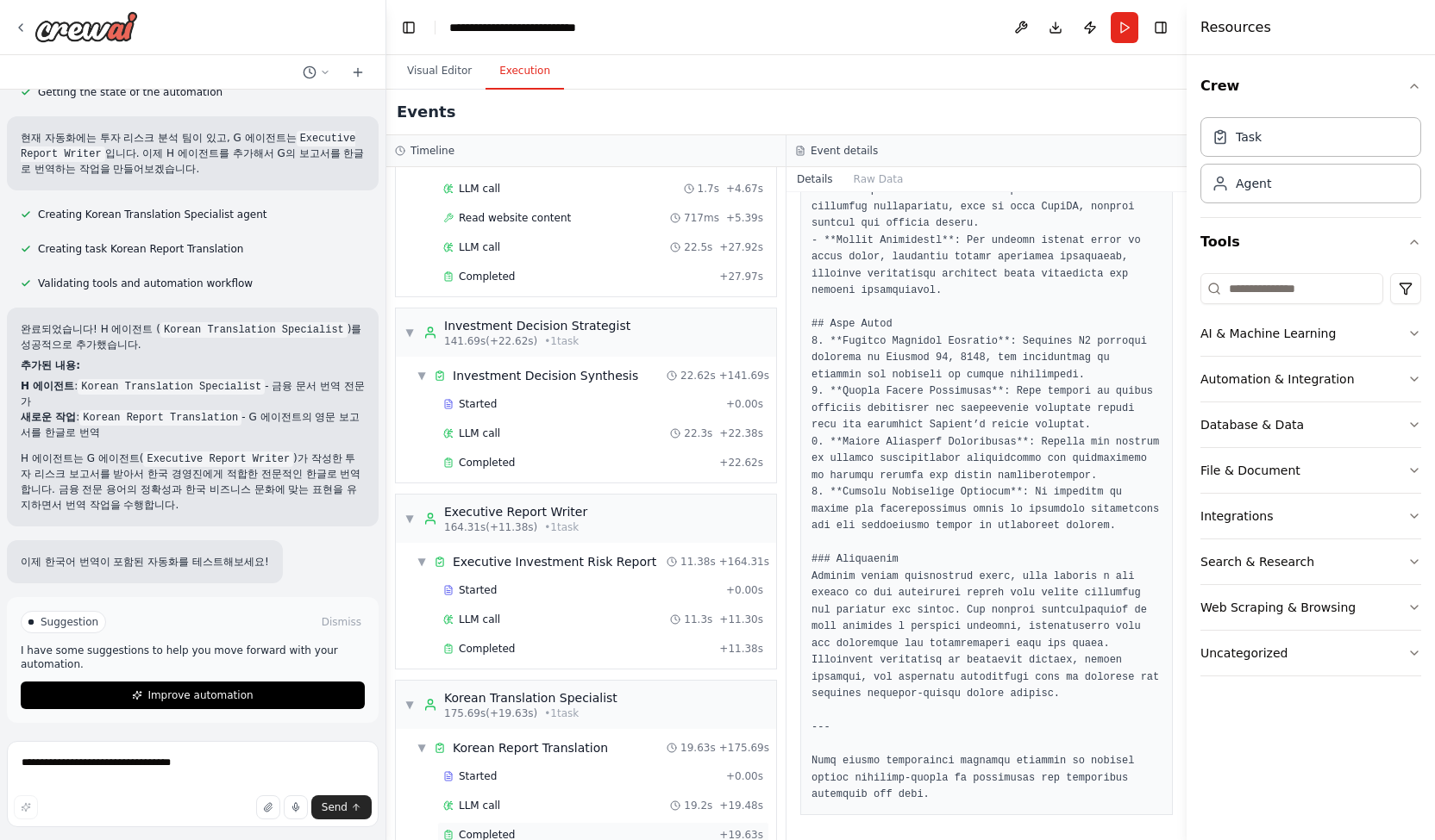
click at [474, 829] on span "Completed" at bounding box center [486, 835] width 56 height 14
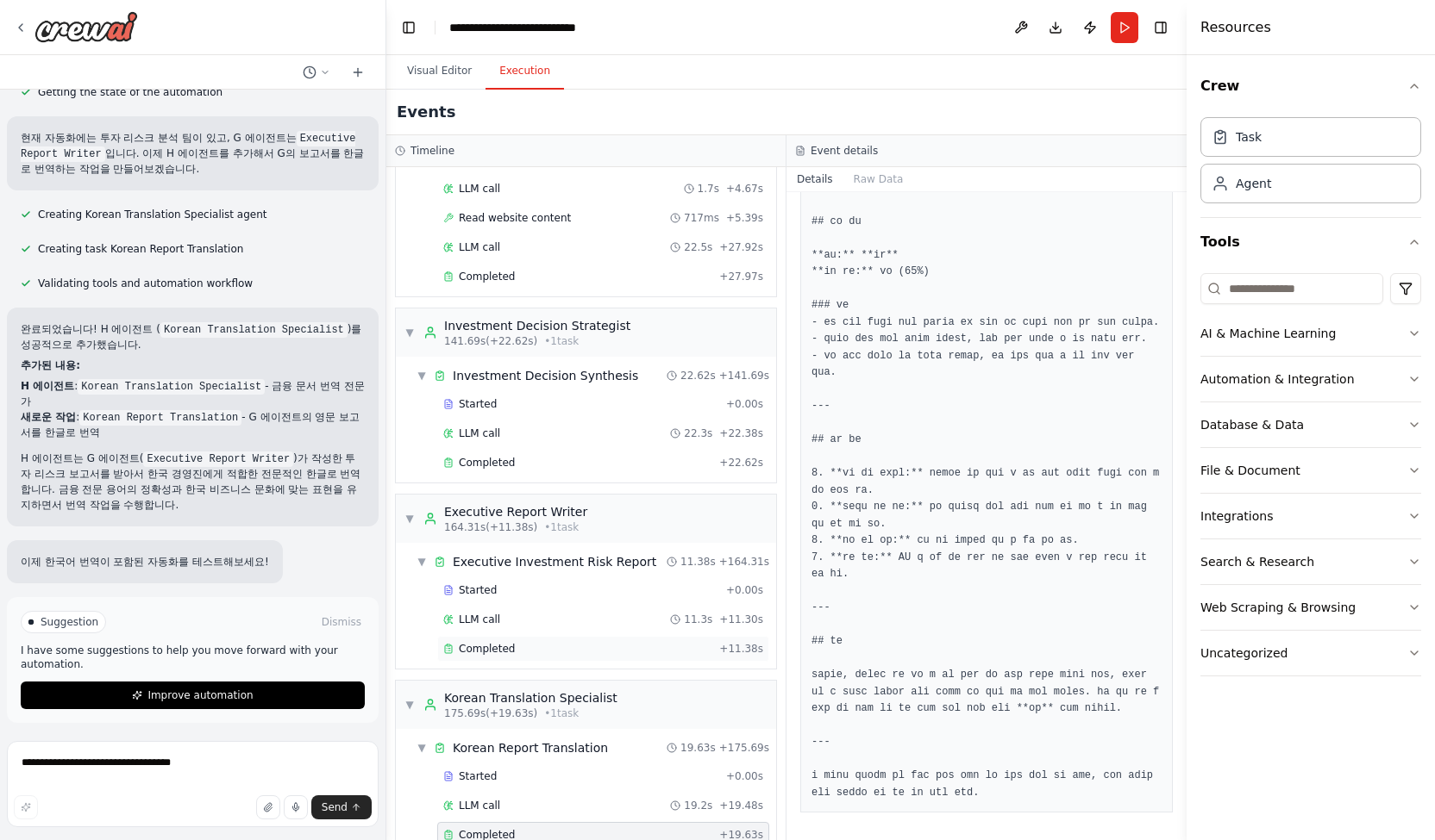
click at [585, 642] on div "Completed" at bounding box center [578, 649] width 269 height 14
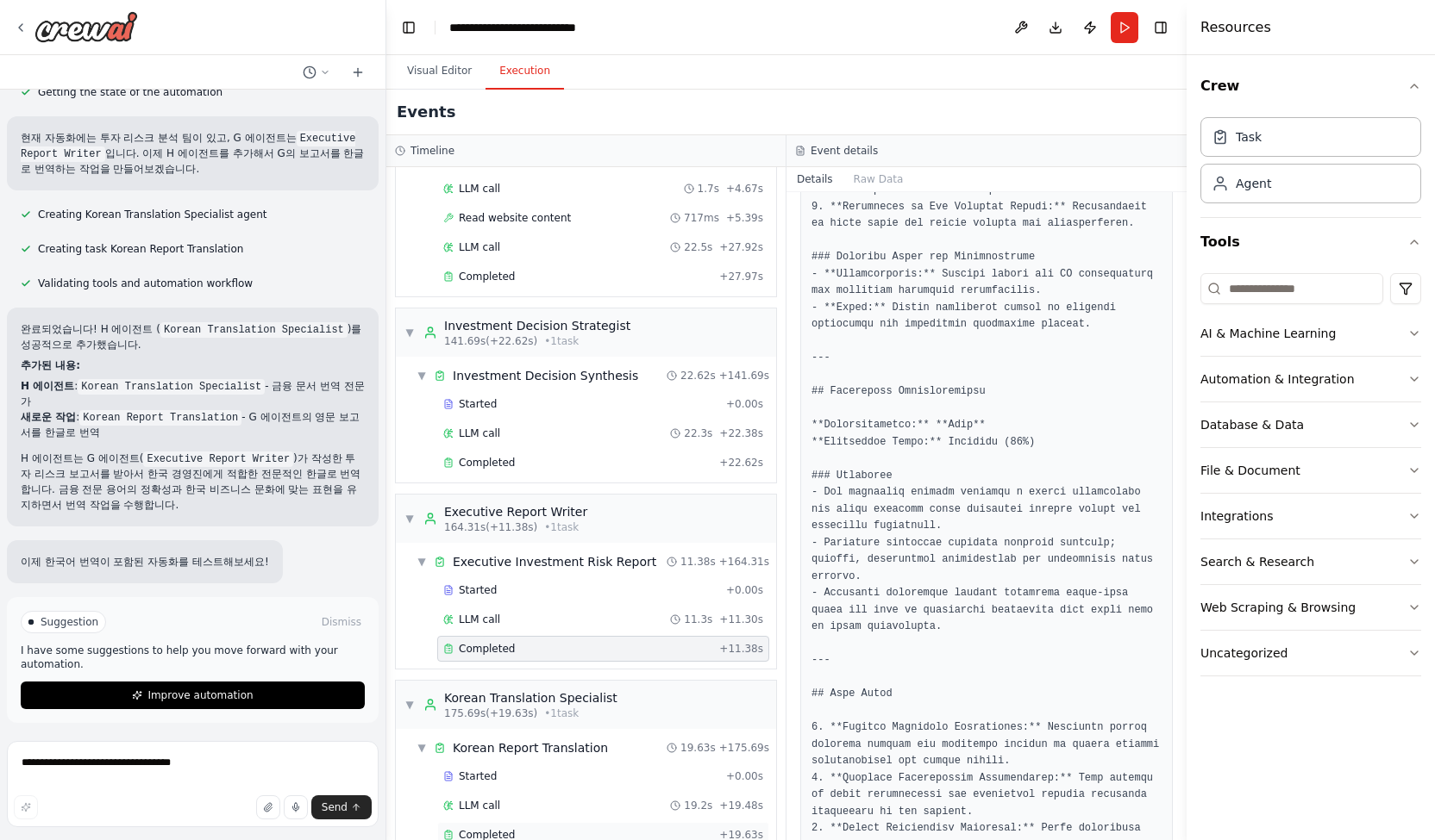
click at [598, 829] on div "Completed" at bounding box center [578, 835] width 269 height 14
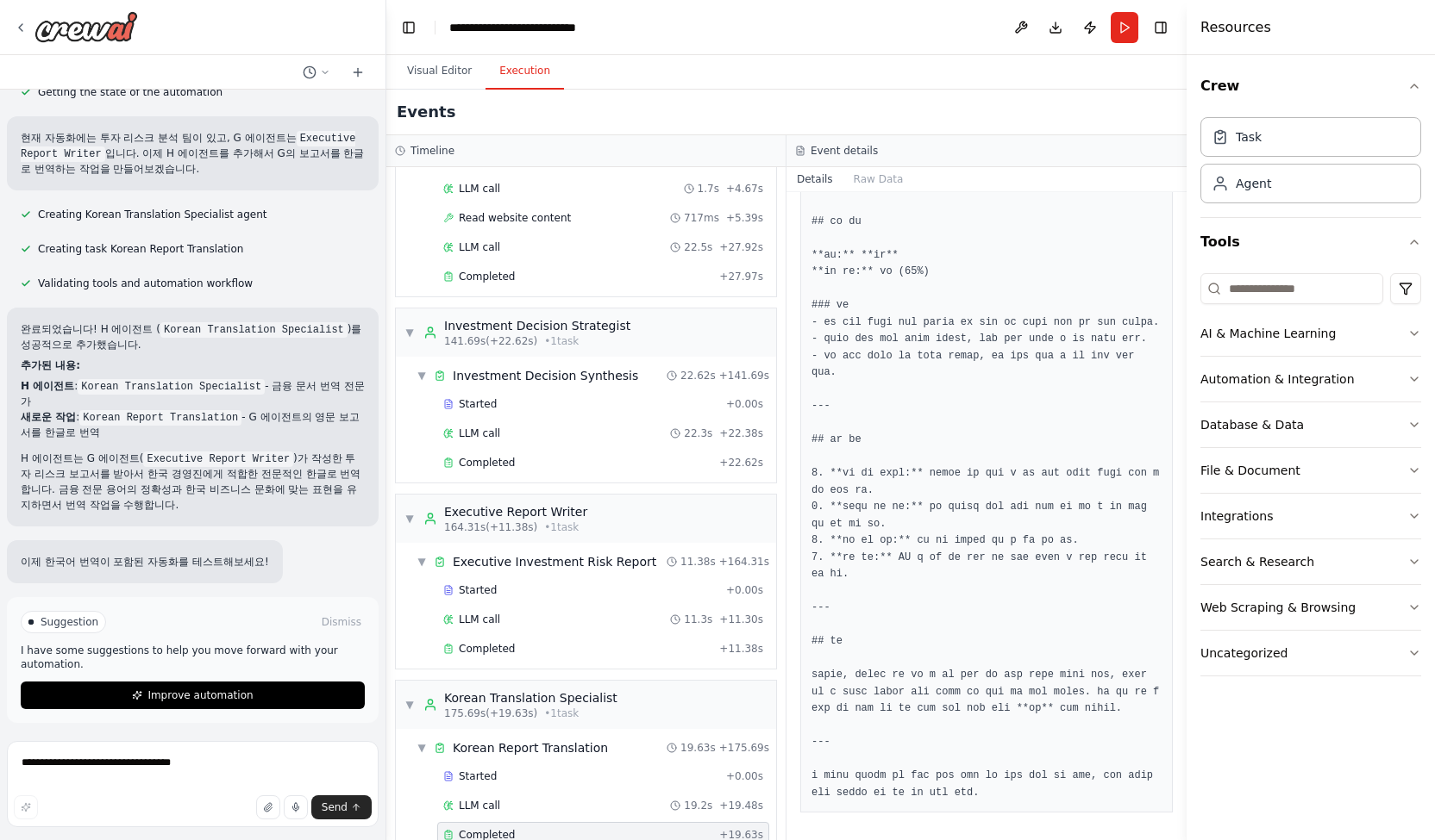
click at [1019, 415] on pre at bounding box center [987, 38] width 351 height 1530
click at [995, 529] on pre at bounding box center [987, 38] width 351 height 1530
